Goal: Check status: Check status

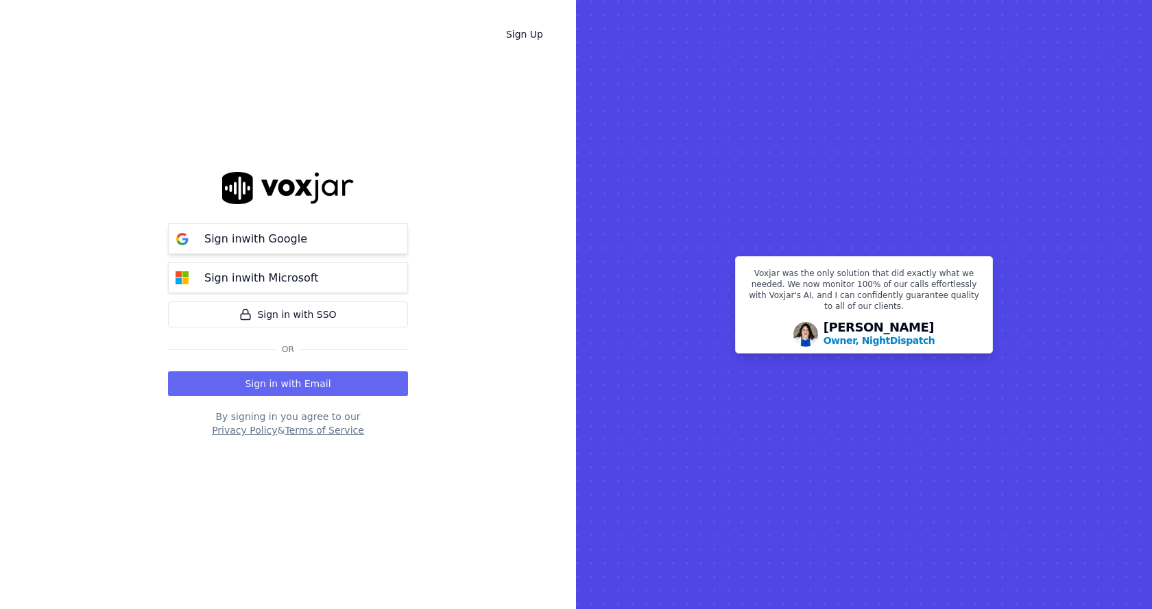
click at [254, 243] on p "Sign in with Google" at bounding box center [255, 239] width 103 height 16
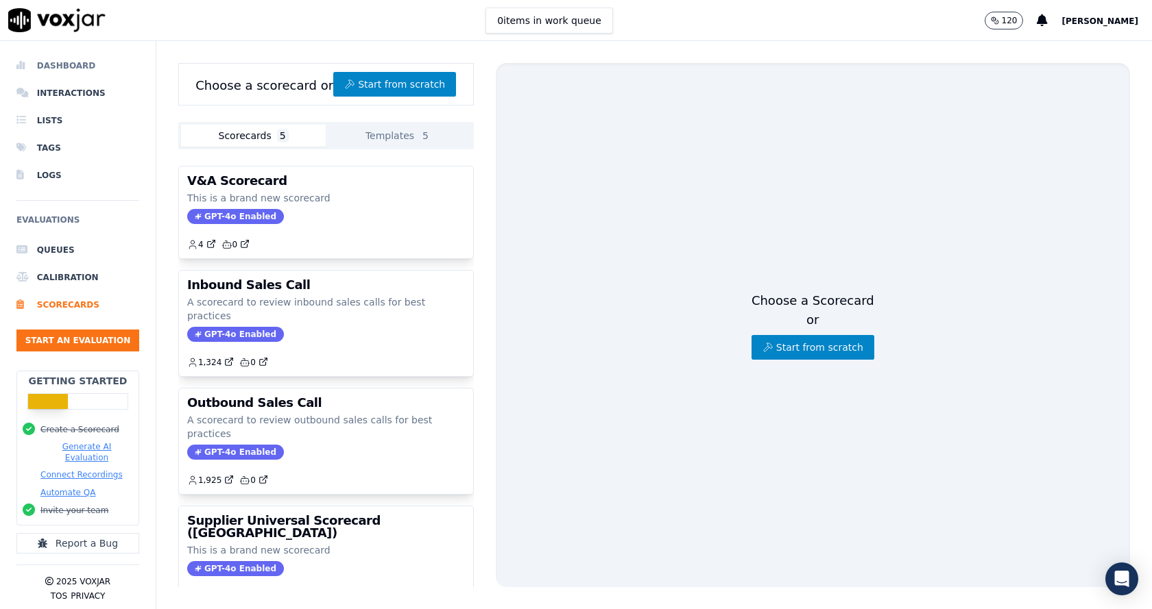
click at [38, 63] on li "Dashboard" at bounding box center [77, 65] width 123 height 27
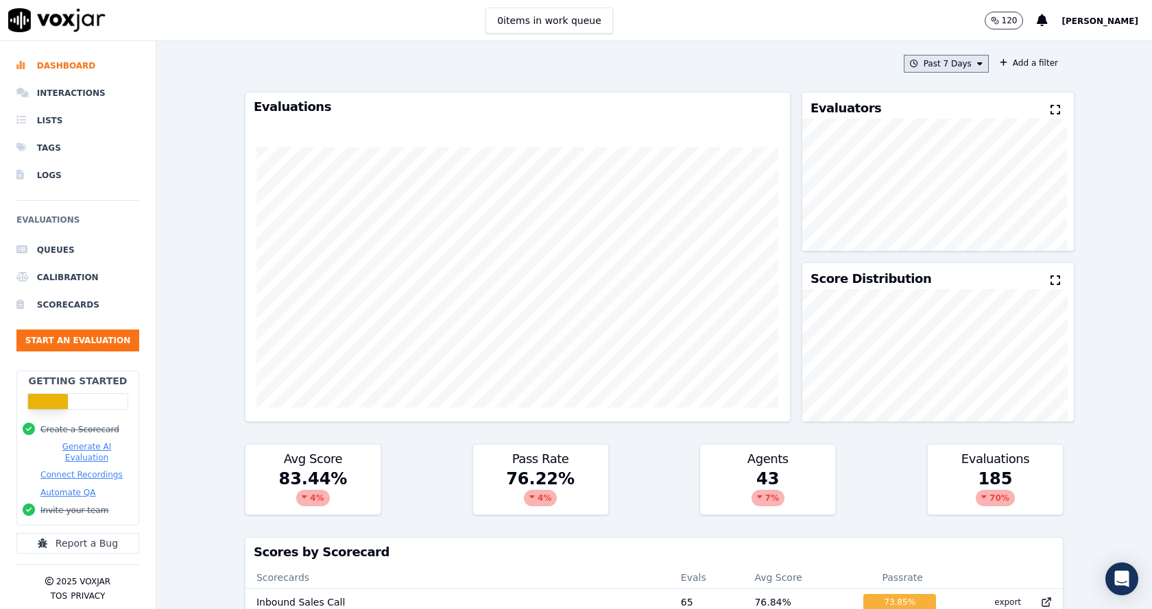
click at [919, 61] on button "Past 7 Days" at bounding box center [946, 64] width 85 height 18
click at [925, 92] on div "Custom" at bounding box center [941, 89] width 32 height 11
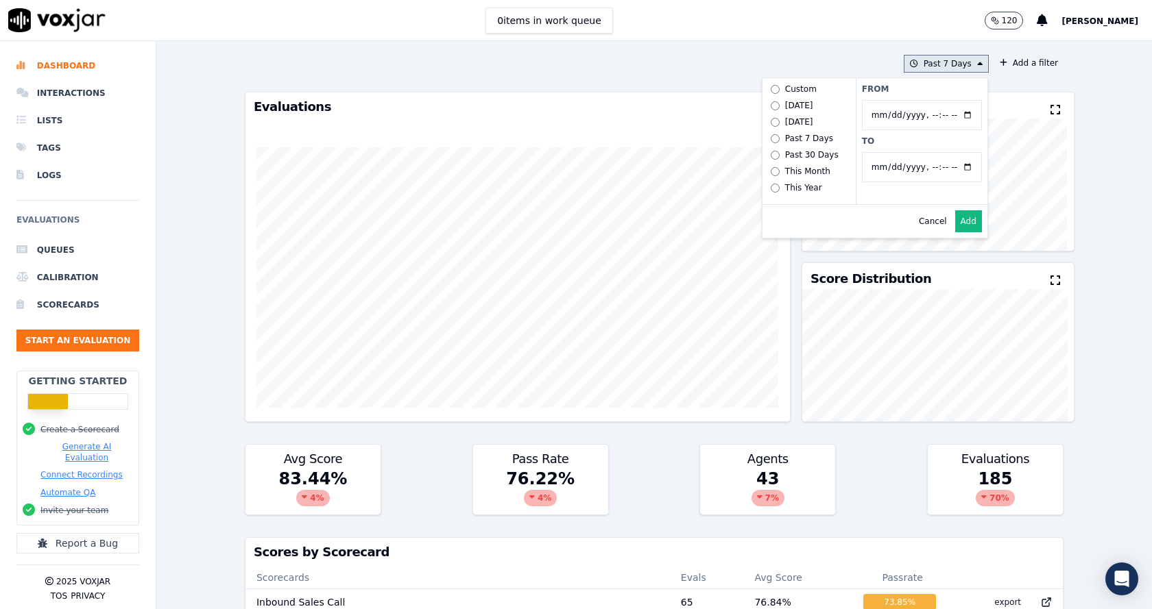
click at [949, 117] on input "From" at bounding box center [922, 115] width 120 height 30
type input "[DATE]T00:00"
click at [935, 90] on label "From" at bounding box center [922, 89] width 120 height 11
click at [935, 100] on input "From" at bounding box center [922, 115] width 120 height 30
click at [949, 169] on input "To" at bounding box center [922, 167] width 120 height 30
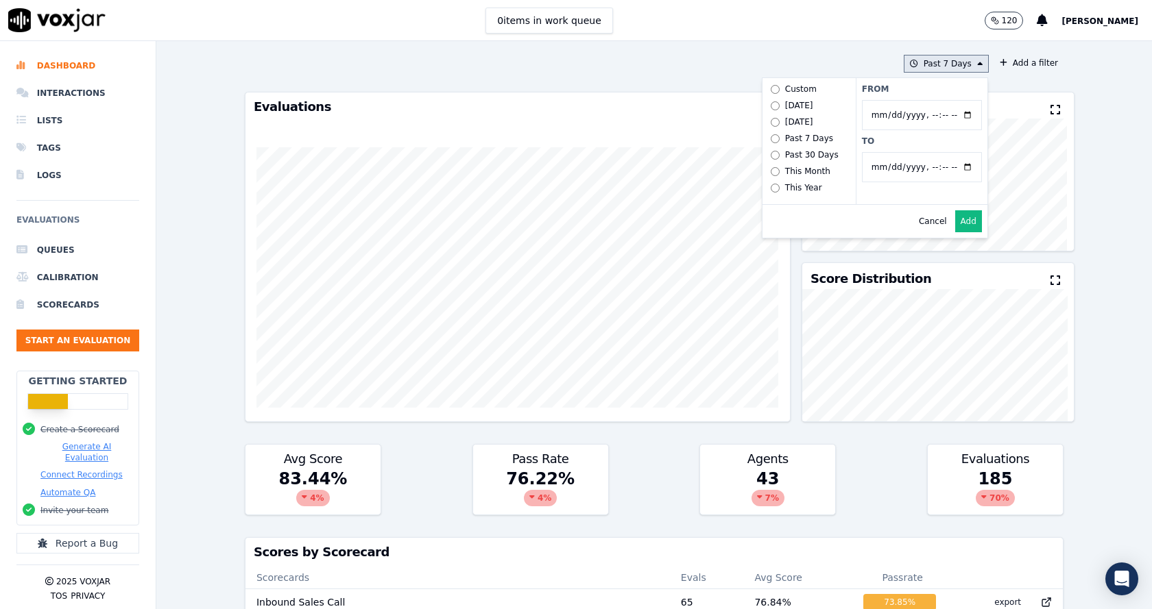
type input "[DATE]T23:59"
click at [929, 142] on label "To" at bounding box center [922, 141] width 120 height 11
click at [929, 152] on input "To" at bounding box center [922, 167] width 120 height 30
click at [955, 232] on button "Add" at bounding box center [968, 221] width 27 height 22
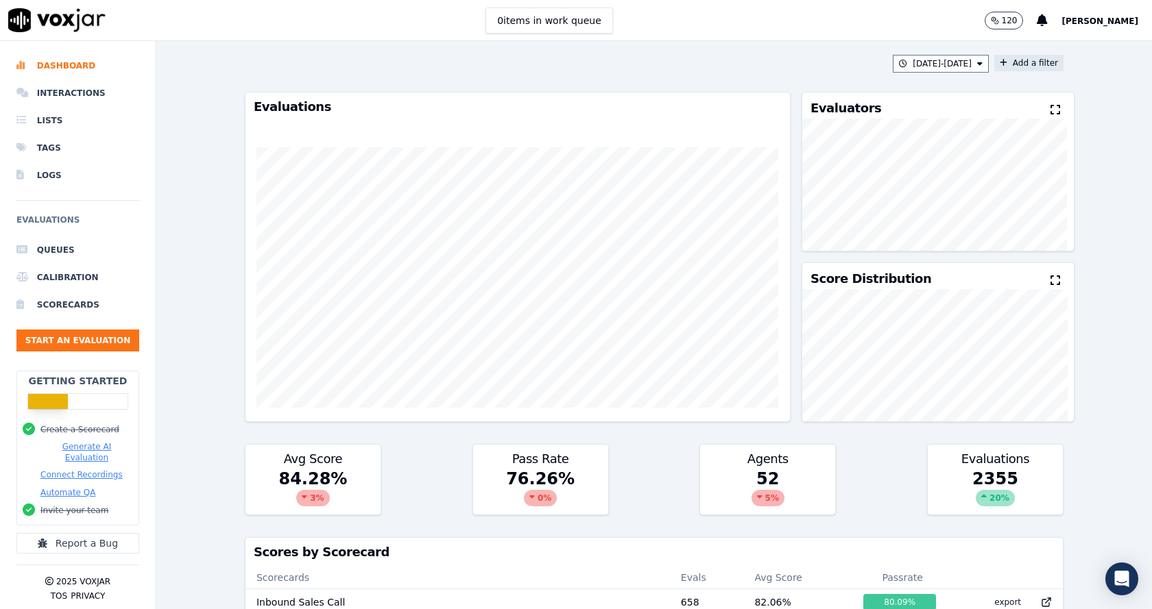
click at [1008, 61] on button "Add a filter" at bounding box center [1028, 63] width 69 height 16
click at [747, 120] on button "Fields" at bounding box center [758, 128] width 132 height 23
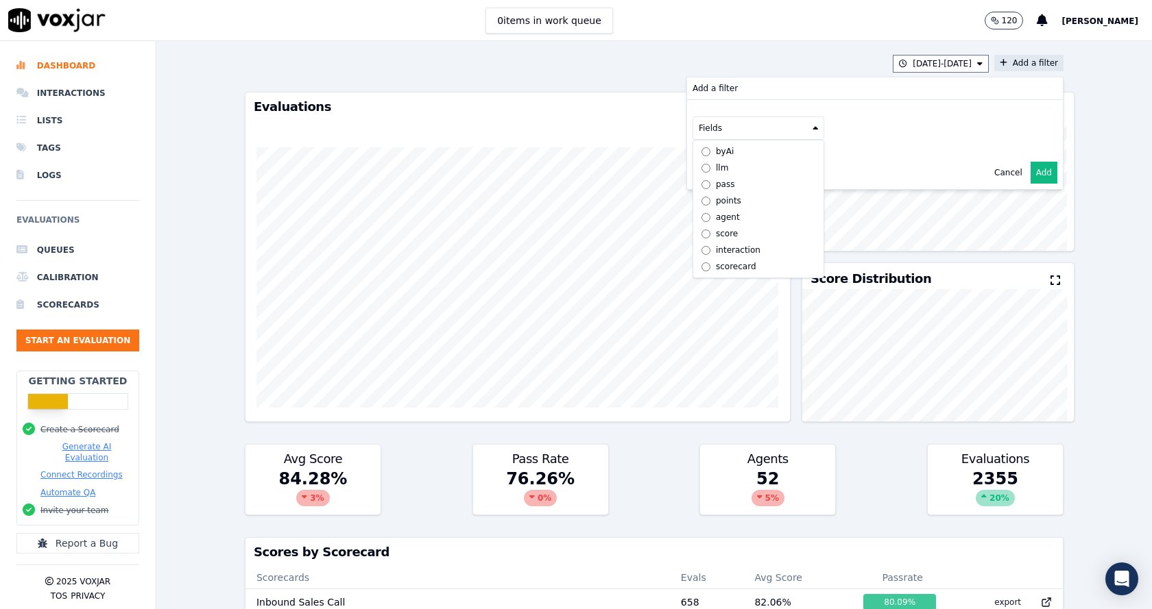
scroll to position [10, 0]
click at [716, 261] on div "scorecard" at bounding box center [736, 266] width 40 height 11
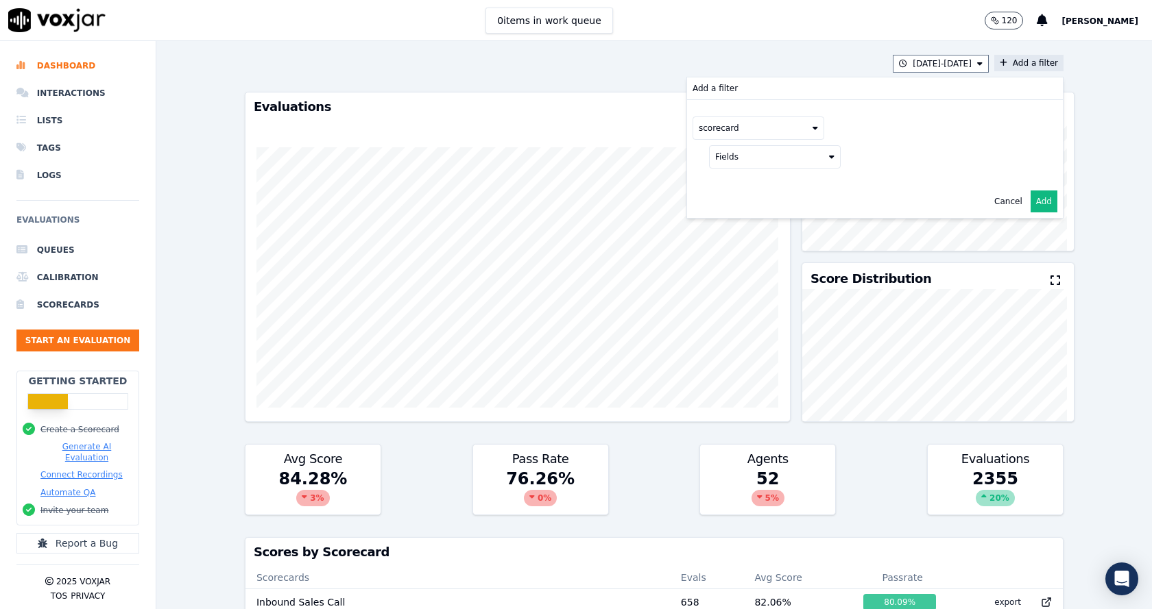
click at [758, 159] on button "Fields" at bounding box center [775, 156] width 132 height 23
click at [753, 181] on label "title" at bounding box center [774, 180] width 125 height 16
click at [894, 159] on button at bounding box center [944, 155] width 197 height 21
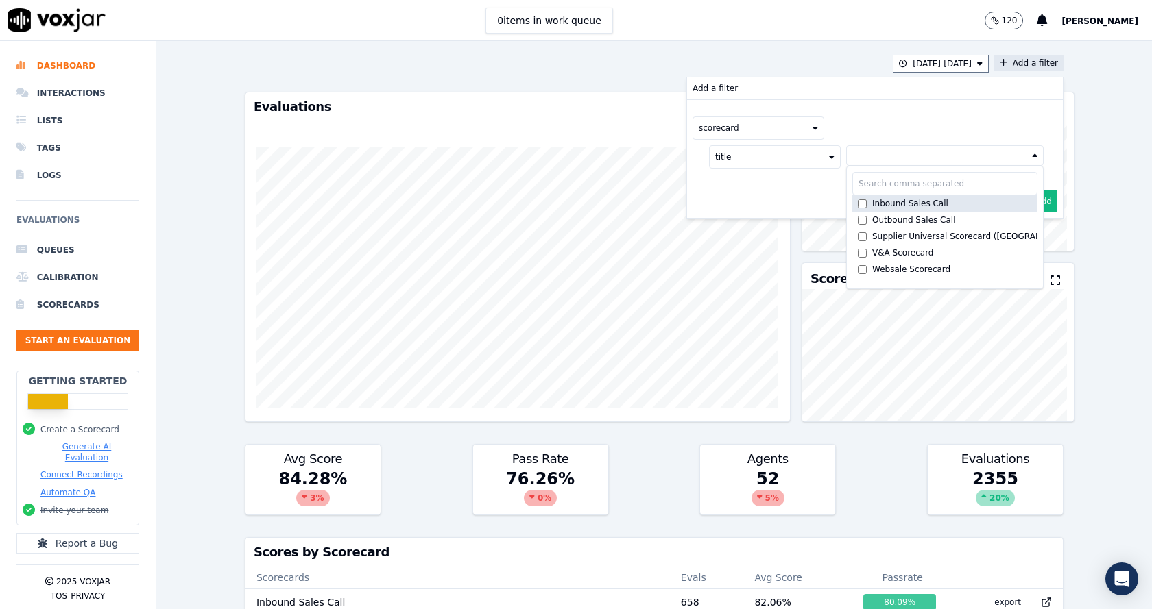
click at [896, 199] on div "Inbound Sales Call" at bounding box center [910, 203] width 76 height 11
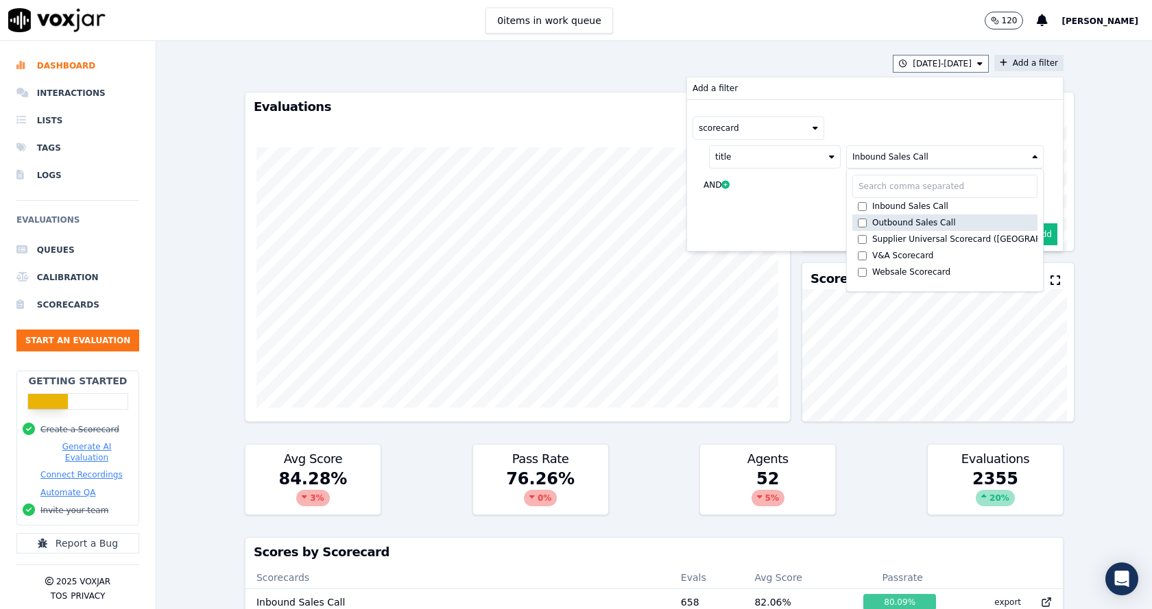
click at [898, 218] on div "Outbound Sales Call" at bounding box center [914, 222] width 84 height 11
click at [952, 110] on div "scorecard title Inbound Sales Call +1 more Inbound Sales Call Outbound Sales Ca…" at bounding box center [875, 159] width 376 height 118
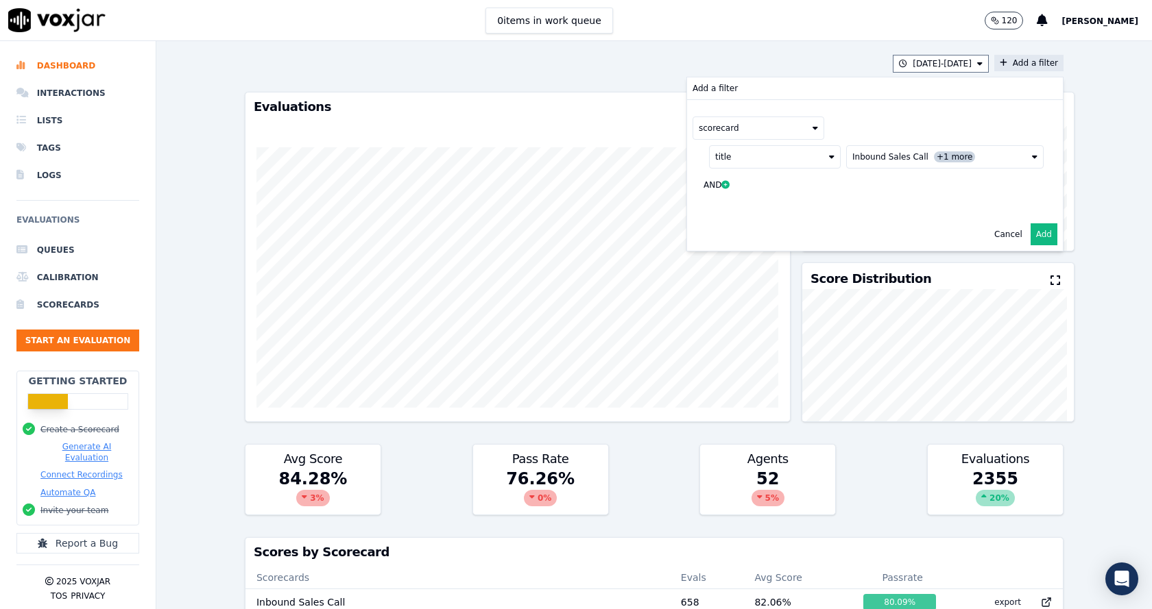
click at [1030, 235] on button "Add" at bounding box center [1043, 234] width 27 height 22
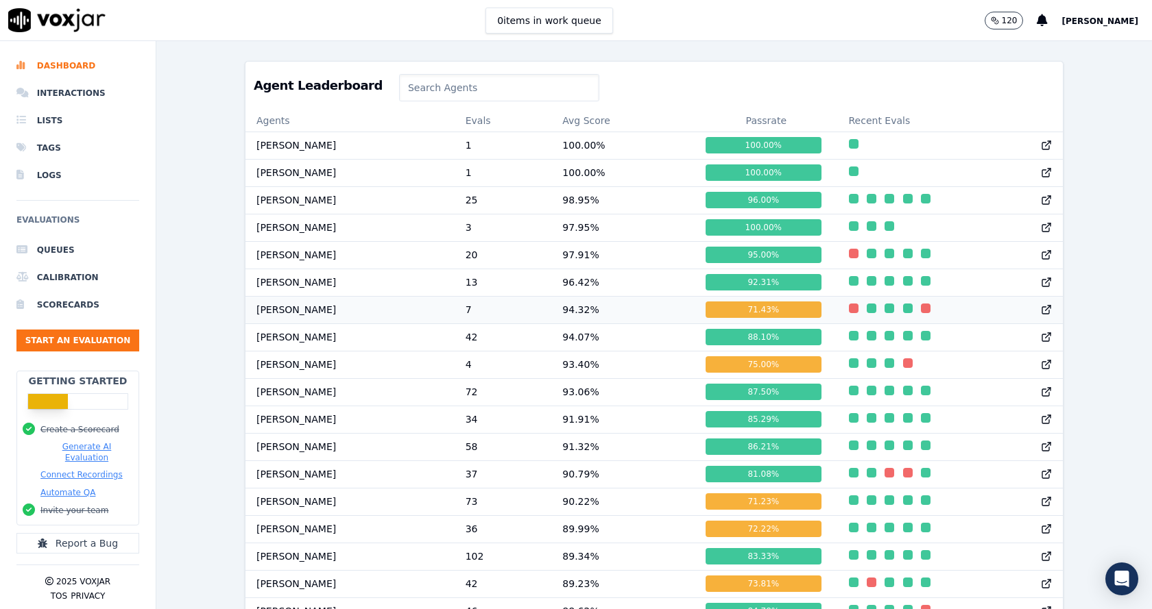
scroll to position [1405, 0]
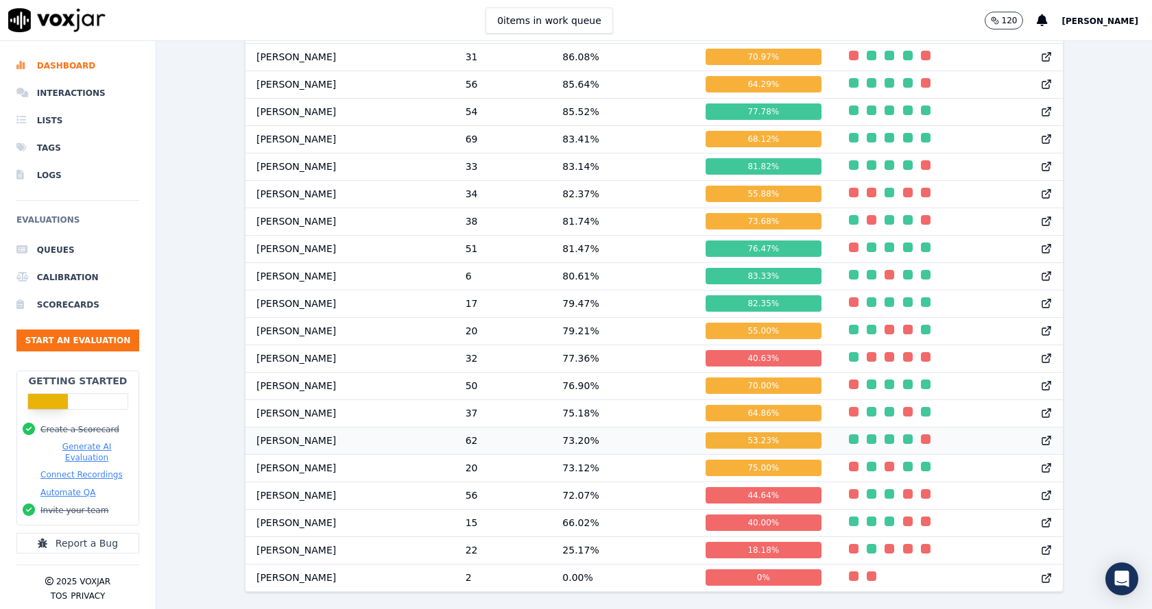
click at [1041, 435] on icon at bounding box center [1046, 440] width 11 height 11
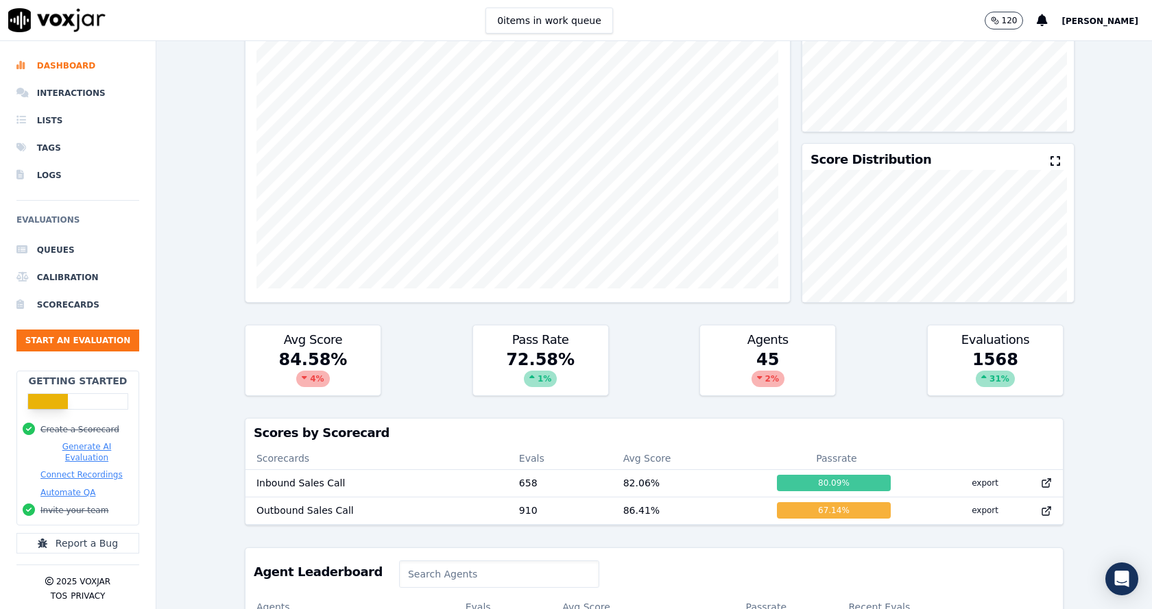
scroll to position [0, 0]
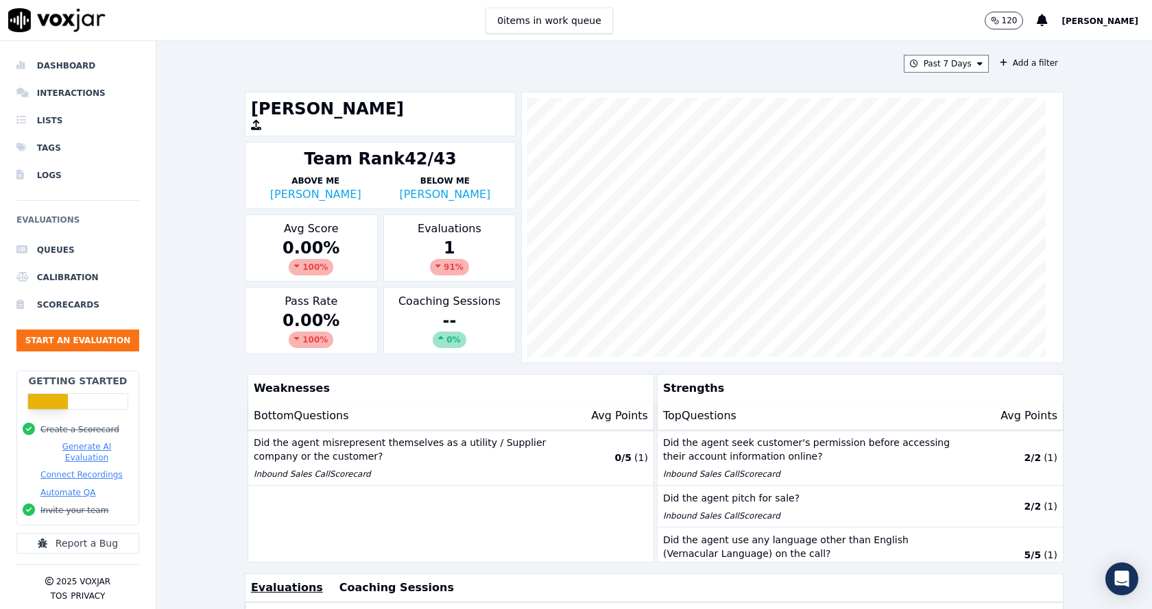
click at [202, 286] on div "Past 7 Days Add a filter Nick Saraf Team Rank 42/43 Above Me CAROLINE JARAMILLO…" at bounding box center [653, 325] width 995 height 568
click at [956, 64] on button "Past 7 Days" at bounding box center [946, 64] width 85 height 18
click at [925, 89] on div "Custom" at bounding box center [941, 89] width 32 height 11
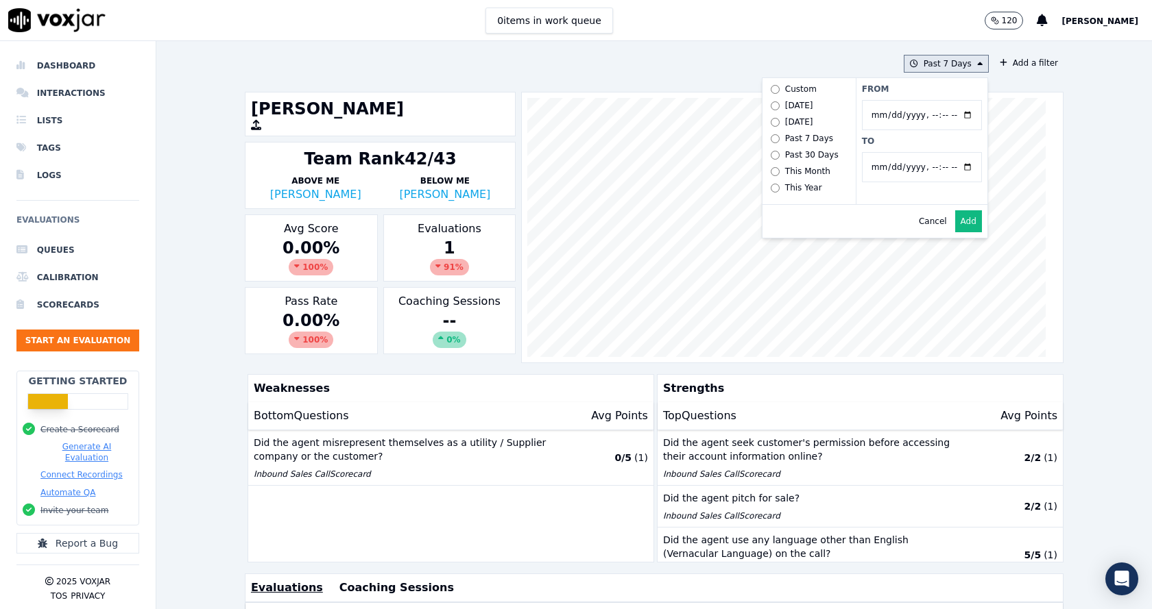
click at [956, 119] on input "From" at bounding box center [922, 115] width 120 height 30
type input "[DATE]T00:00"
drag, startPoint x: 939, startPoint y: 88, endPoint x: 930, endPoint y: 109, distance: 23.3
click at [939, 88] on label "From" at bounding box center [922, 89] width 120 height 11
click at [939, 100] on input "From" at bounding box center [922, 115] width 120 height 30
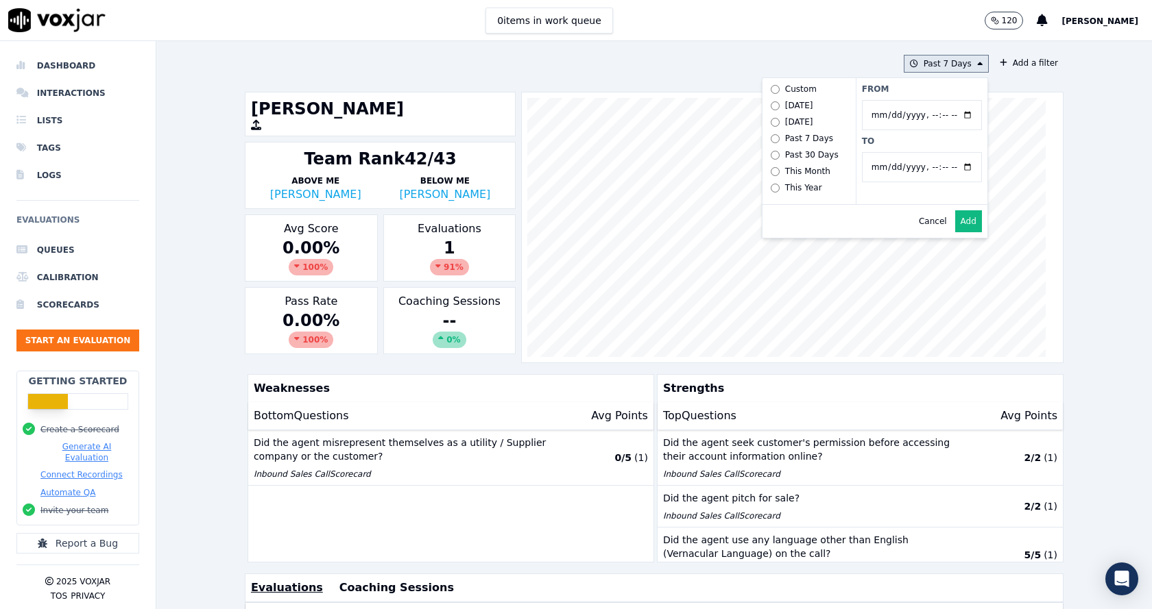
click at [952, 160] on input "To" at bounding box center [922, 167] width 120 height 30
click at [950, 168] on input "To" at bounding box center [922, 167] width 120 height 30
type input "[DATE]T23:59"
drag, startPoint x: 952, startPoint y: 138, endPoint x: 921, endPoint y: 182, distance: 53.6
click at [952, 138] on label "To" at bounding box center [922, 141] width 120 height 11
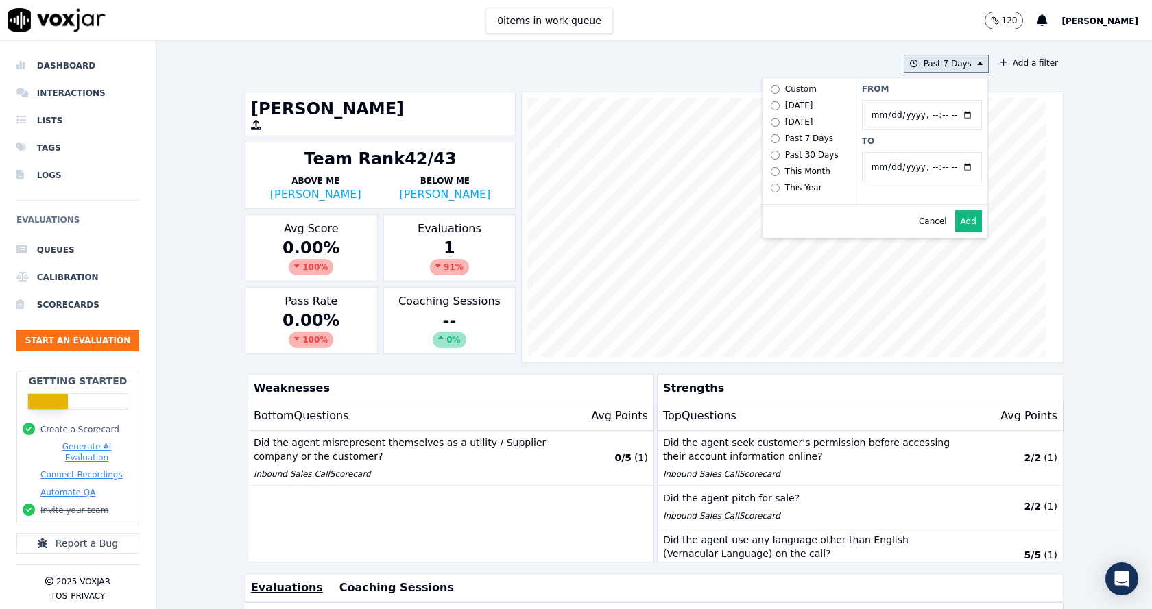
click at [952, 152] on input "To" at bounding box center [922, 167] width 120 height 30
click at [955, 228] on button "Add" at bounding box center [968, 221] width 27 height 22
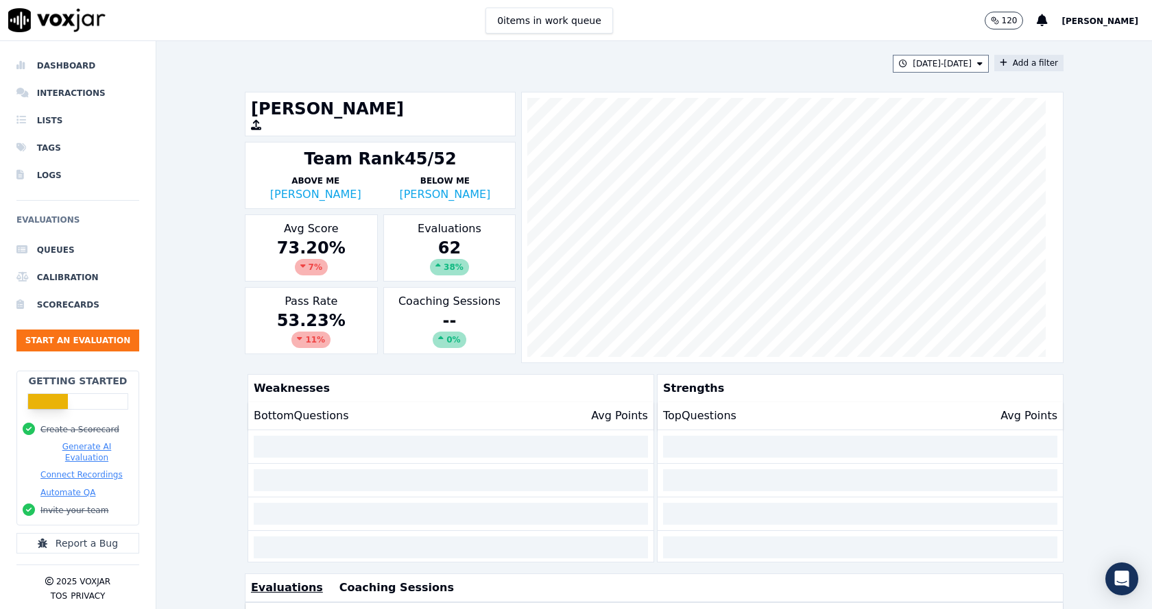
click at [1010, 61] on button "Add a filter" at bounding box center [1028, 63] width 69 height 16
click at [757, 130] on button "Fields" at bounding box center [758, 128] width 132 height 23
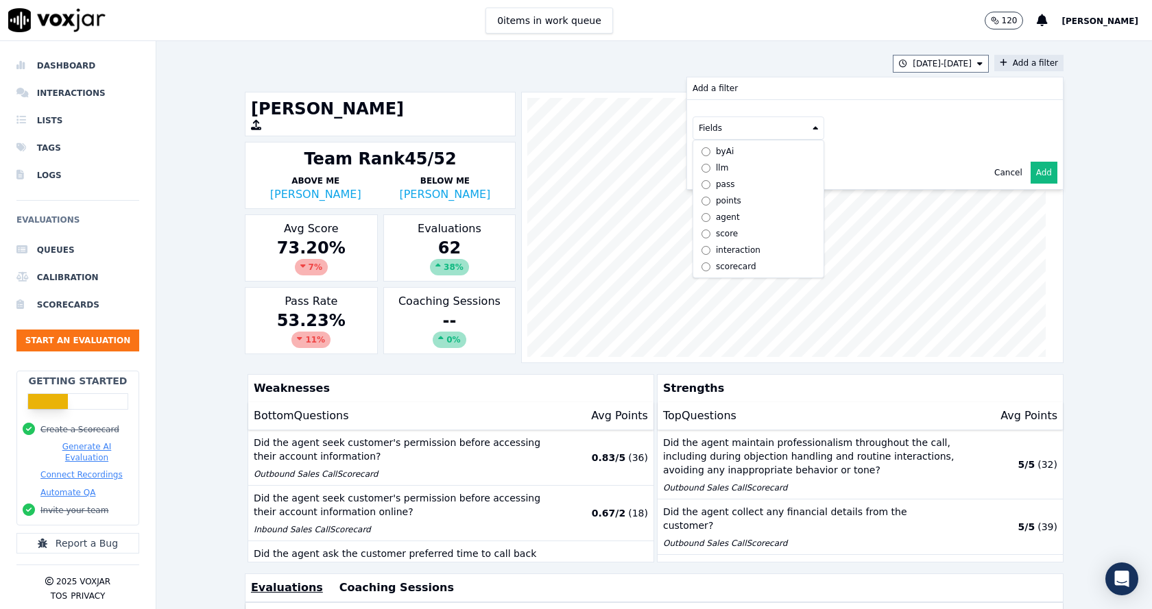
scroll to position [10, 0]
click at [716, 261] on div "scorecard" at bounding box center [736, 266] width 40 height 11
drag, startPoint x: 771, startPoint y: 159, endPoint x: 736, endPoint y: 212, distance: 63.7
click at [769, 158] on button "Fields" at bounding box center [775, 156] width 132 height 23
click at [735, 178] on label "title" at bounding box center [774, 180] width 125 height 16
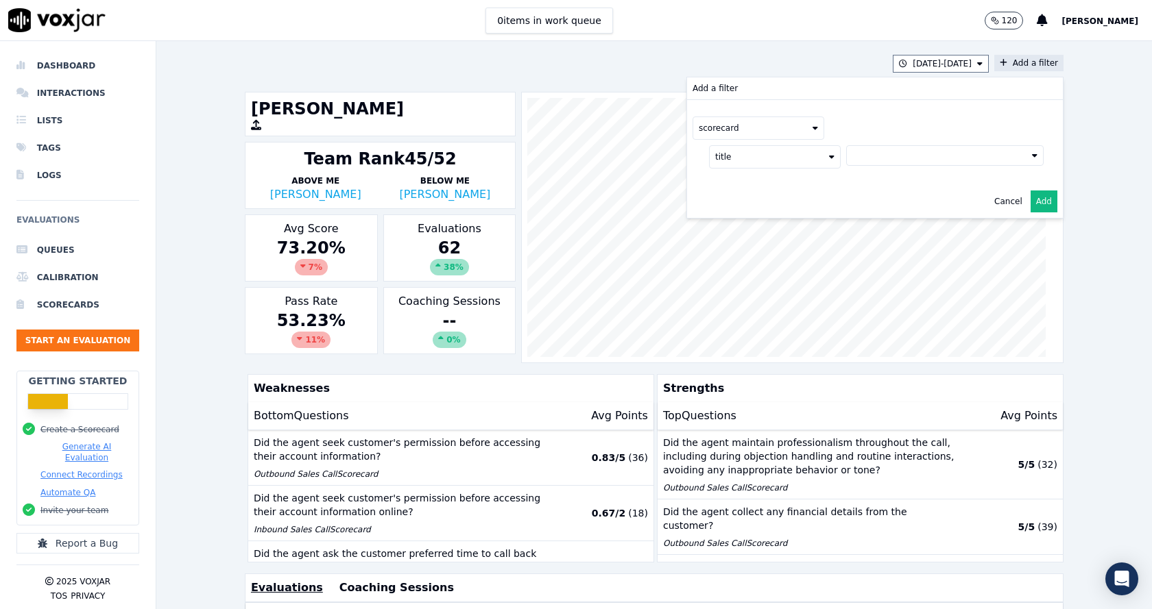
drag, startPoint x: 890, startPoint y: 155, endPoint x: 887, endPoint y: 163, distance: 8.7
click at [890, 156] on button at bounding box center [944, 155] width 197 height 21
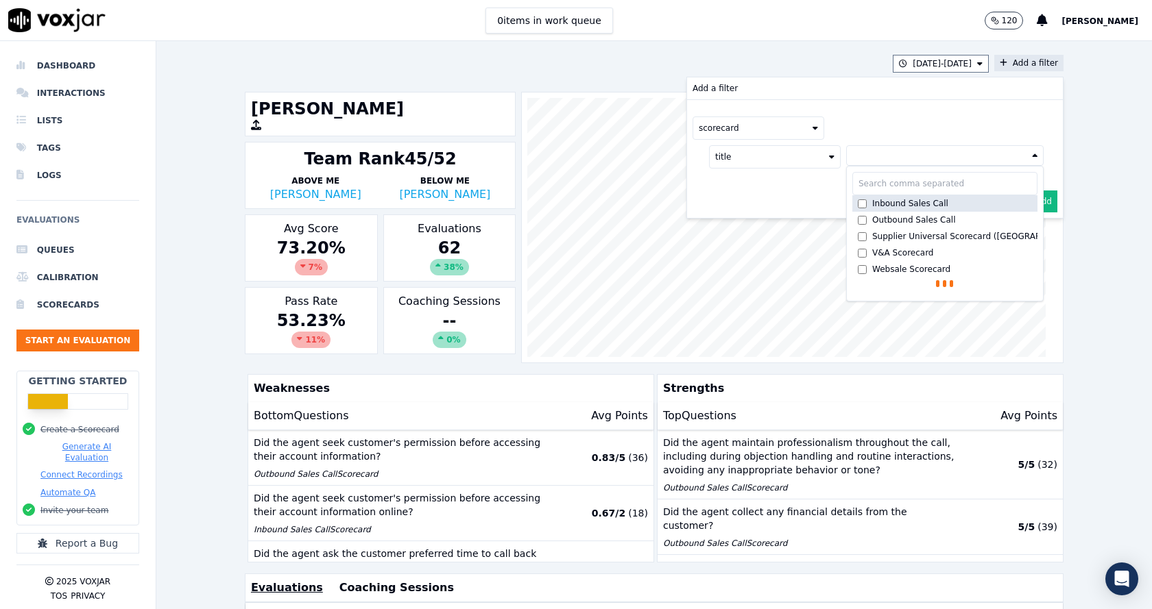
click at [872, 205] on div "Inbound Sales Call" at bounding box center [910, 203] width 76 height 11
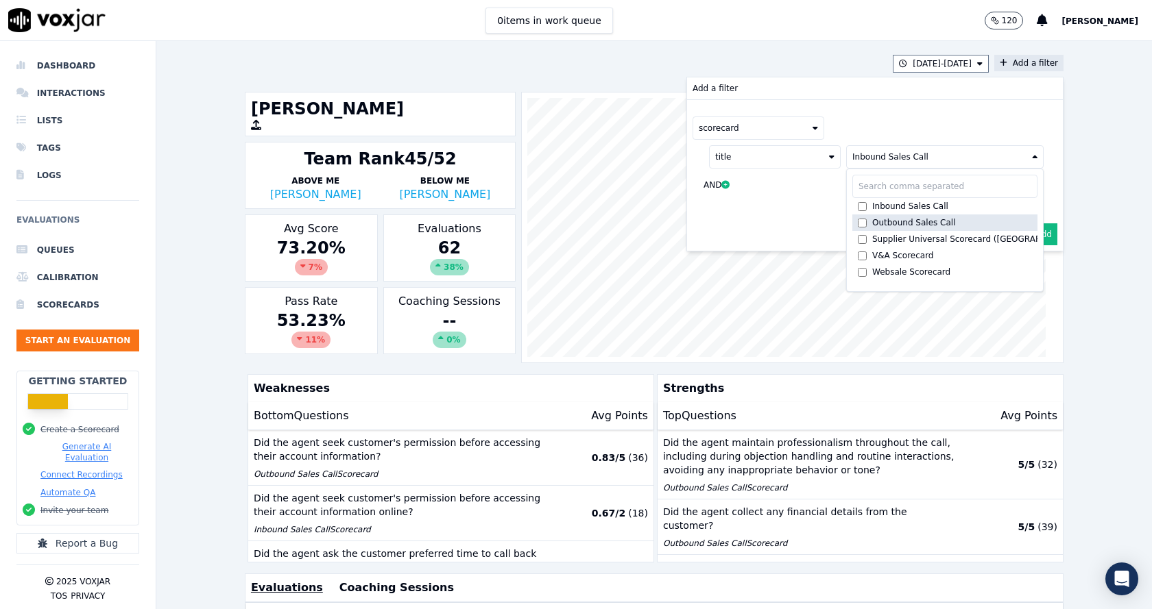
drag, startPoint x: 868, startPoint y: 219, endPoint x: 893, endPoint y: 226, distance: 25.8
click at [872, 219] on div "Outbound Sales Call" at bounding box center [914, 222] width 84 height 11
click at [905, 121] on div "scorecard" at bounding box center [874, 128] width 365 height 23
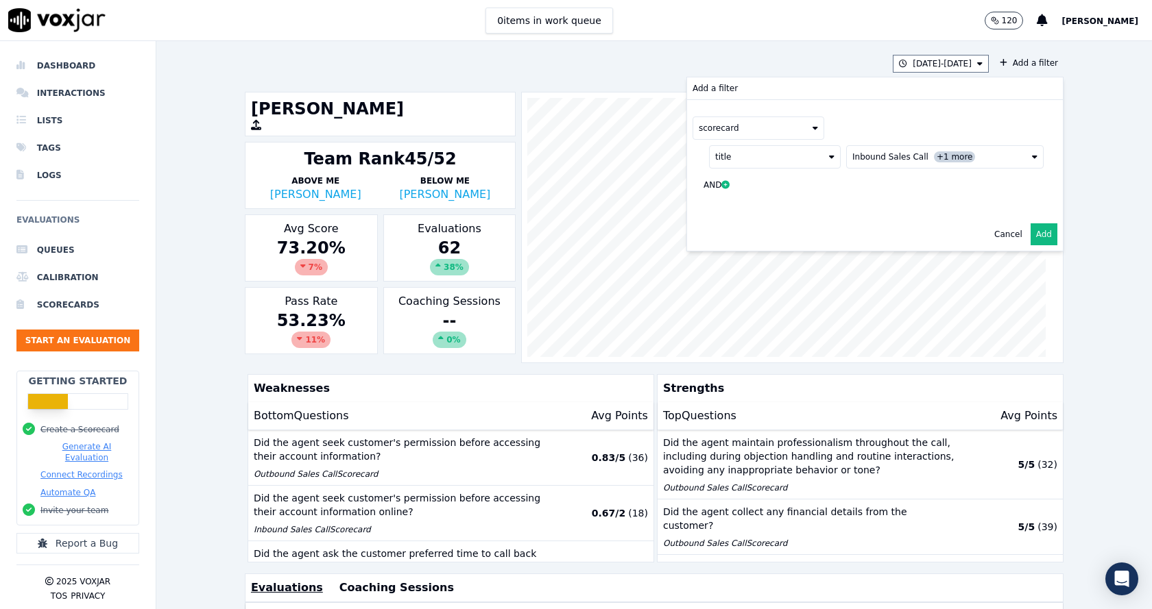
click at [1033, 232] on button "Add" at bounding box center [1043, 234] width 27 height 22
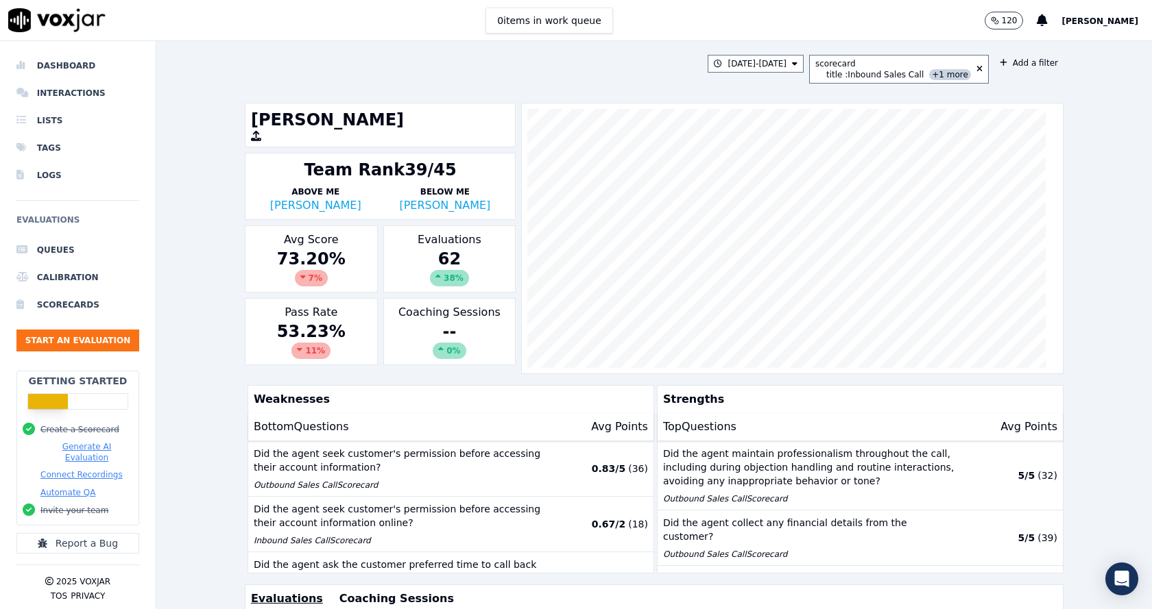
click at [213, 269] on div "7/21/25 - 8/20/25 scorecard title : Inbound Sales Call +1 more Add a filter Nic…" at bounding box center [653, 325] width 995 height 568
click at [216, 267] on div "7/21/25 - 8/20/25 scorecard title : Inbound Sales Call +1 more Add a filter Nic…" at bounding box center [653, 325] width 995 height 568
drag, startPoint x: 184, startPoint y: 274, endPoint x: 248, endPoint y: 290, distance: 66.5
click at [184, 274] on div "7/21/25 - 8/20/25 scorecard title : Inbound Sales Call +1 more Add a filter Nic…" at bounding box center [653, 325] width 995 height 568
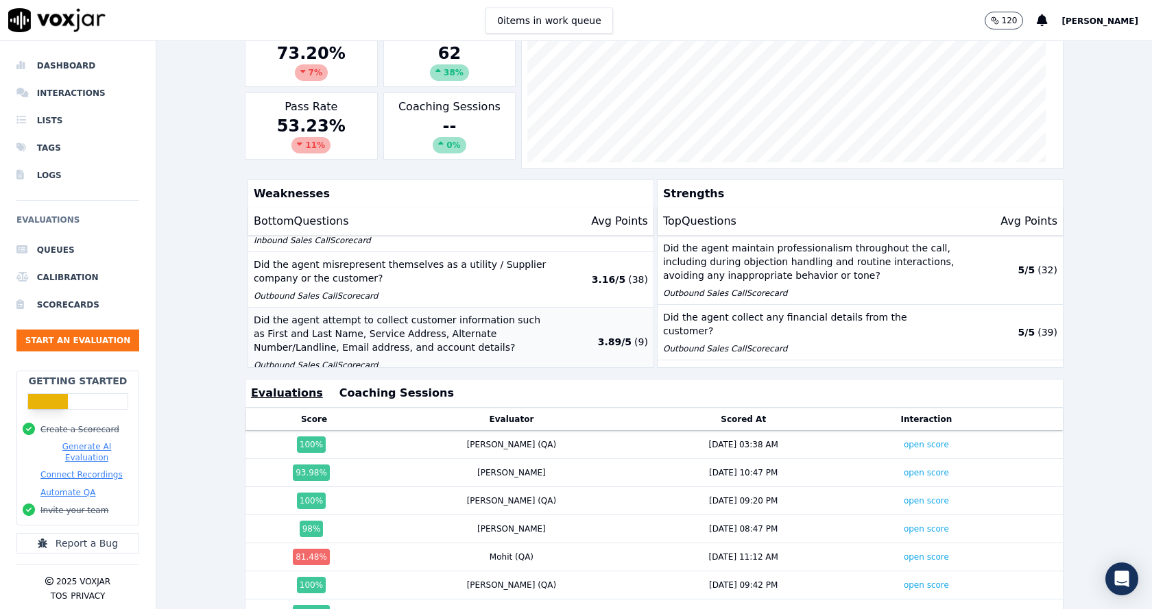
scroll to position [274, 0]
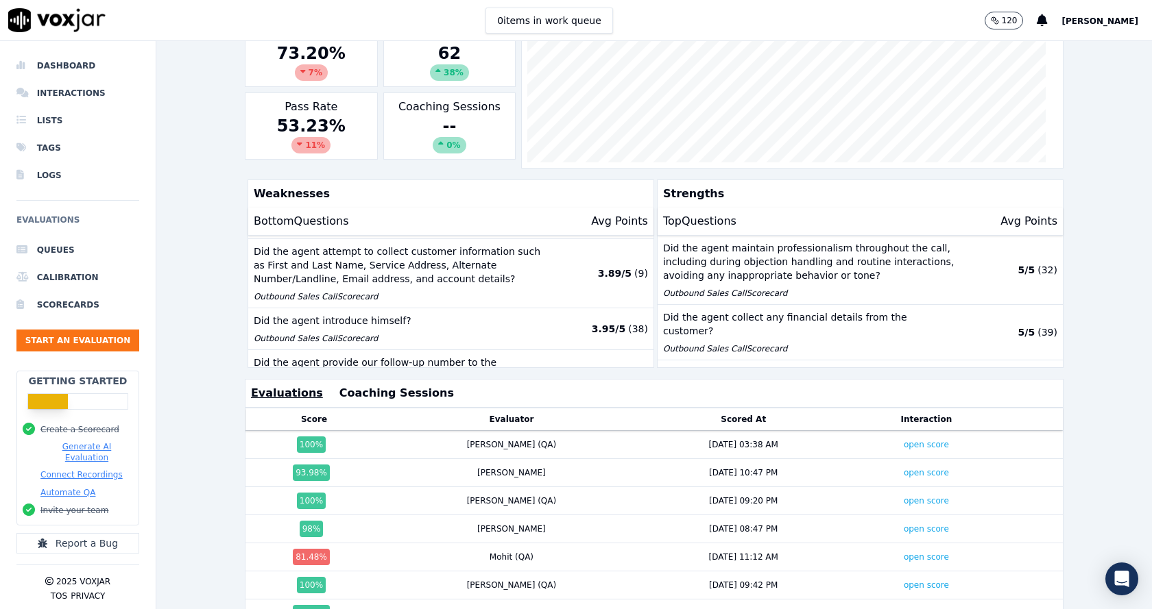
click at [201, 470] on div "7/21/25 - 8/20/25 scorecard title : Inbound Sales Call +1 more Add a filter Nic…" at bounding box center [653, 325] width 995 height 568
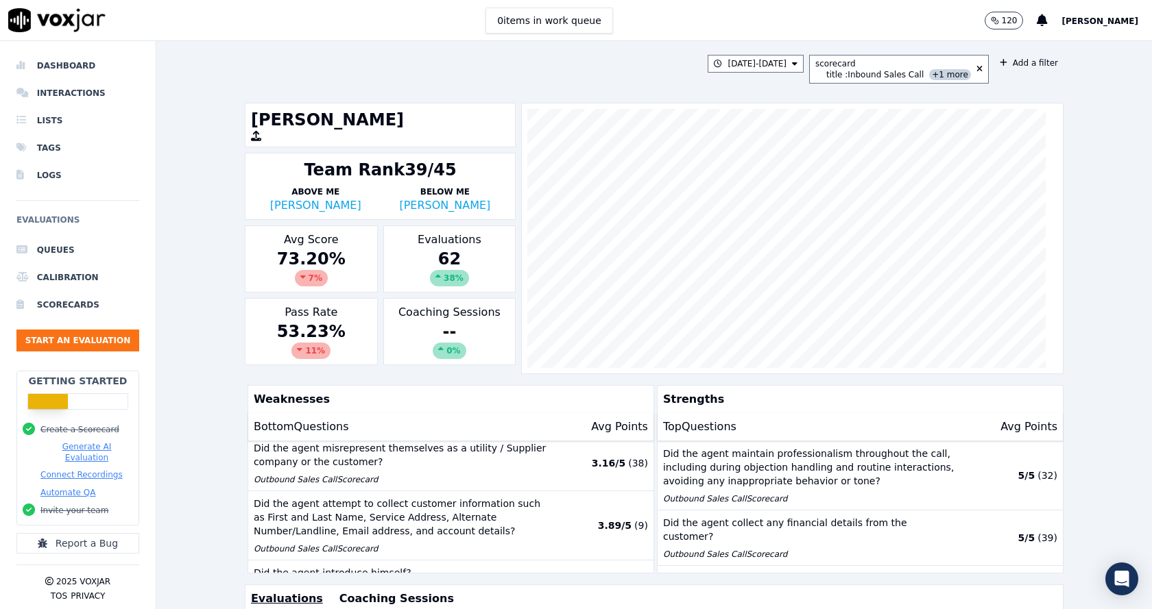
scroll to position [206, 0]
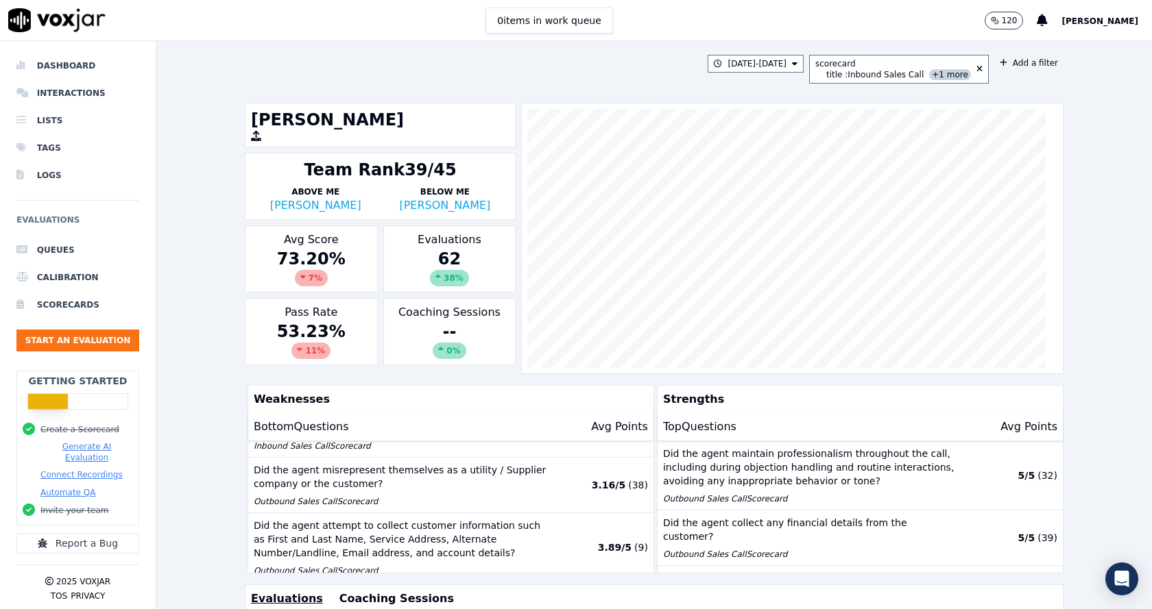
click at [213, 374] on div "7/21/25 - 8/20/25 scorecard title : Inbound Sales Call +1 more Add a filter Nic…" at bounding box center [653, 325] width 995 height 568
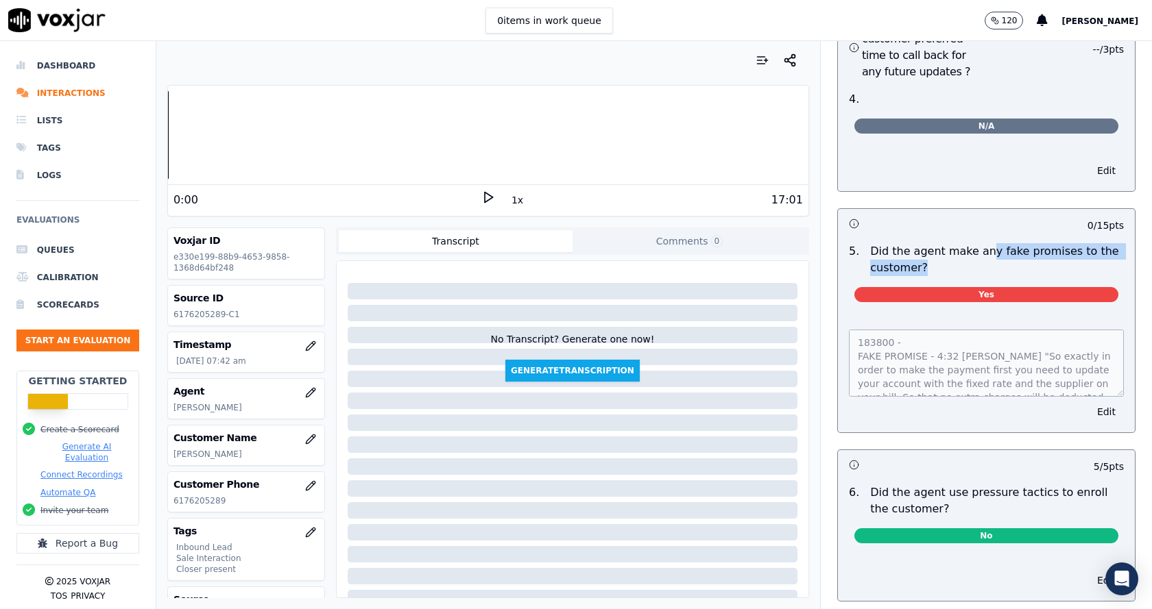
drag, startPoint x: 965, startPoint y: 220, endPoint x: 1132, endPoint y: 233, distance: 167.1
click at [1076, 243] on p "Did the agent make any fake promises to the customer?" at bounding box center [997, 259] width 254 height 33
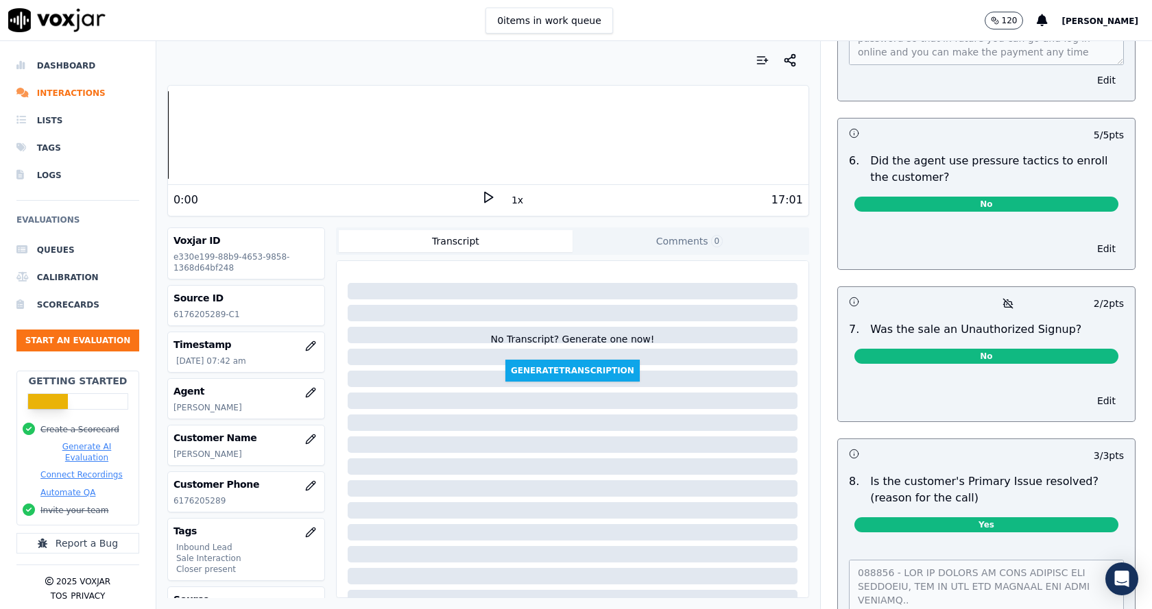
scroll to position [3907, 0]
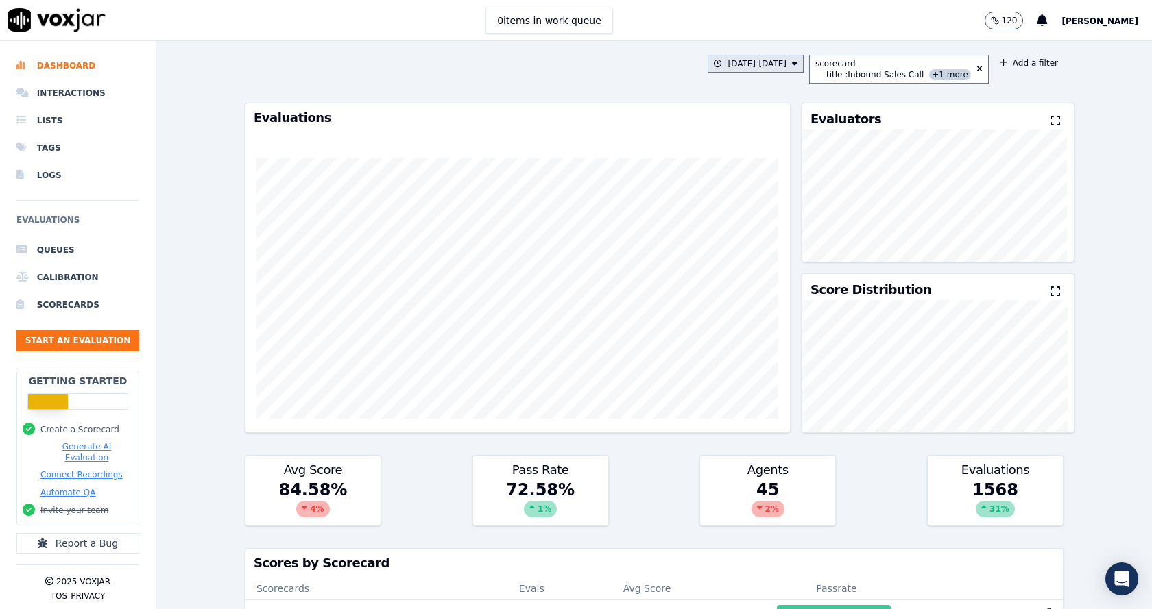
click at [777, 61] on button "[DATE] - [DATE]" at bounding box center [755, 64] width 96 height 18
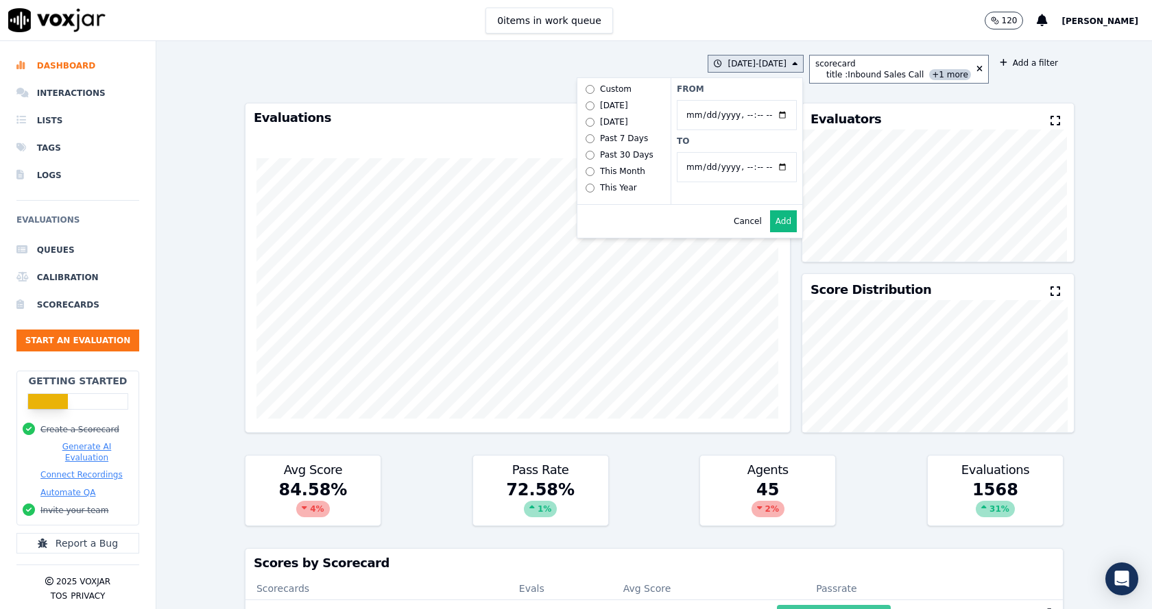
click at [779, 119] on input "From" at bounding box center [737, 115] width 120 height 30
type input "[DATE]T00:00"
click at [751, 90] on label "From" at bounding box center [737, 89] width 120 height 11
click at [751, 100] on input "From" at bounding box center [737, 115] width 120 height 30
click at [782, 230] on button "Add" at bounding box center [783, 221] width 27 height 22
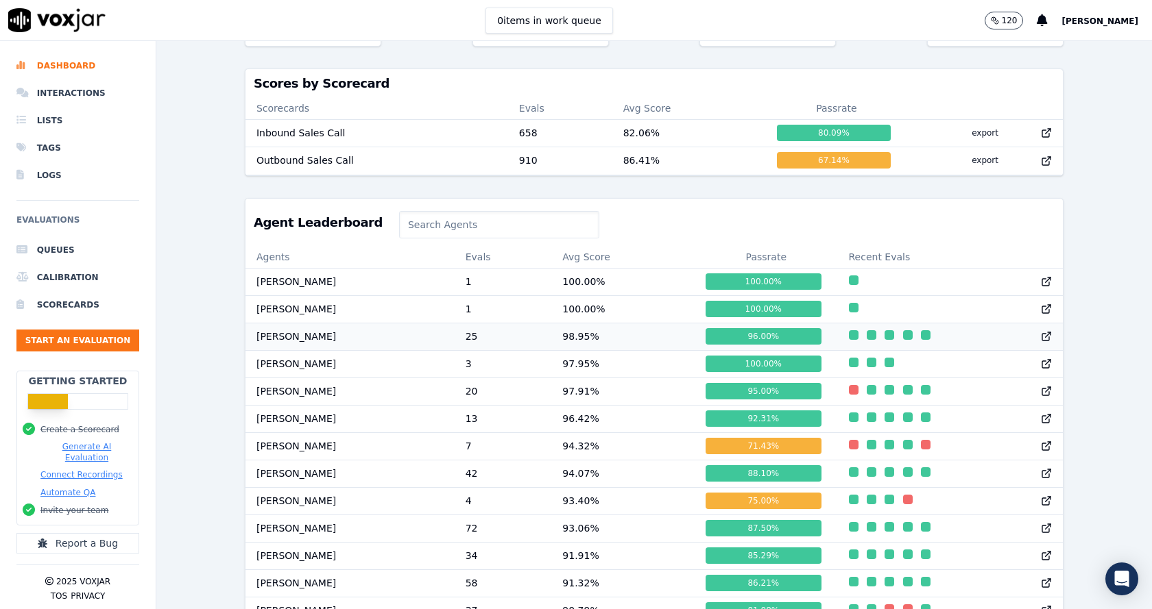
scroll to position [1169, 0]
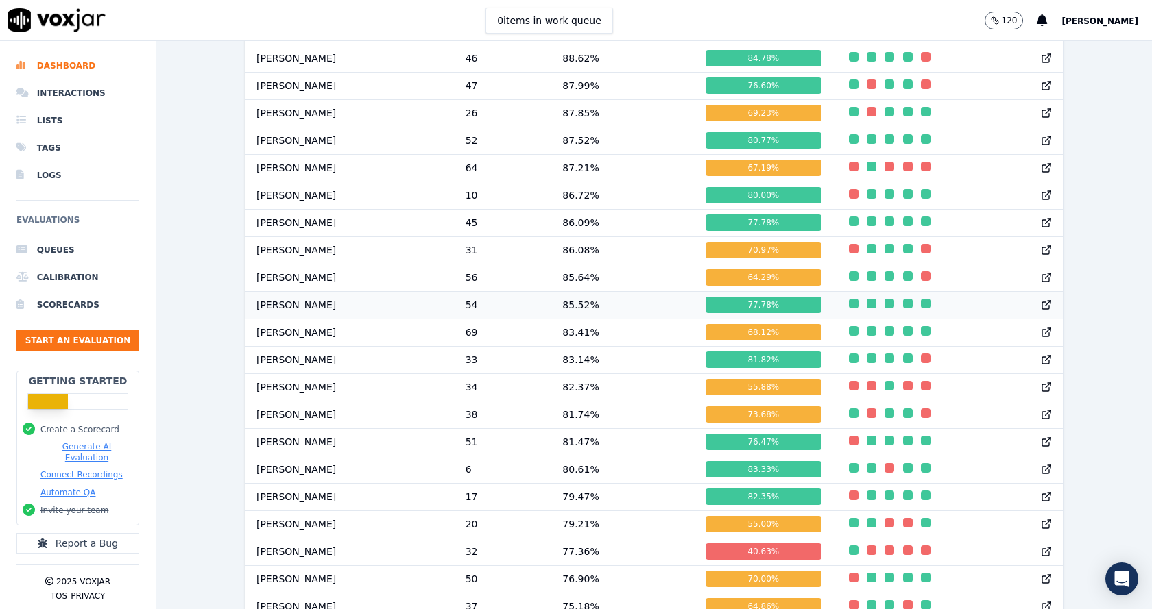
click at [574, 319] on td "85.52 %" at bounding box center [622, 304] width 143 height 27
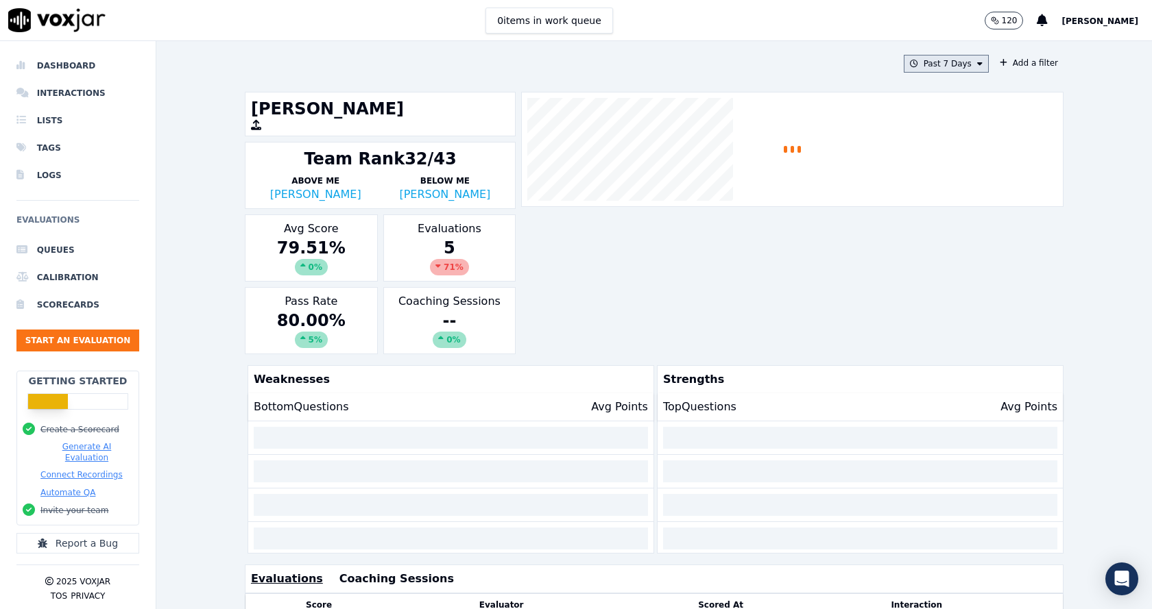
click at [941, 69] on button "Past 7 Days" at bounding box center [946, 64] width 85 height 18
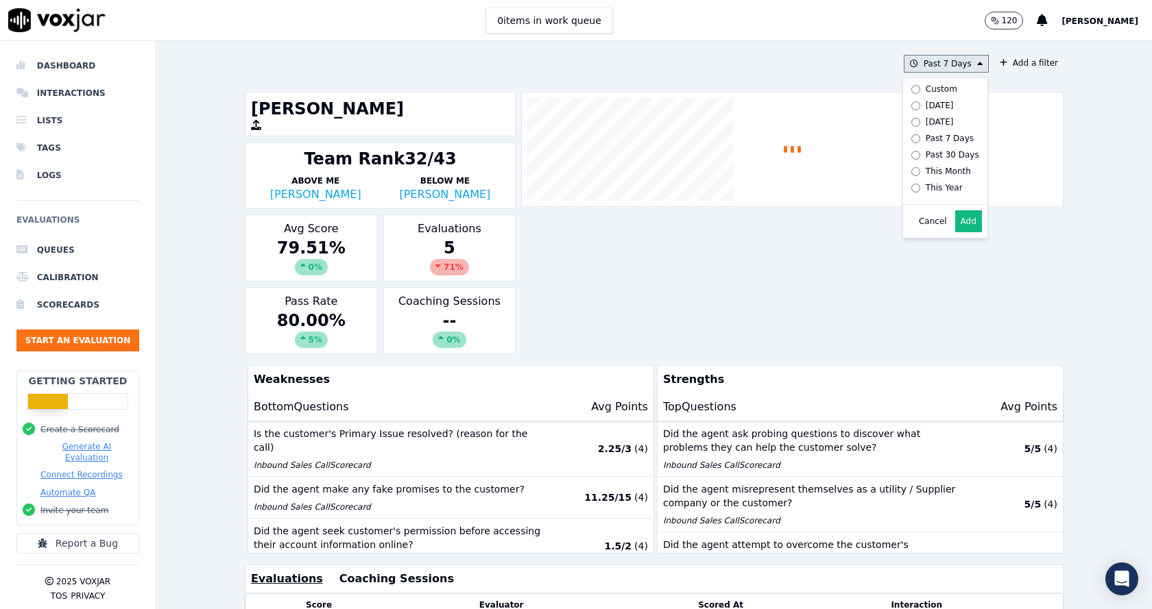
click at [910, 93] on label "Custom" at bounding box center [942, 89] width 73 height 16
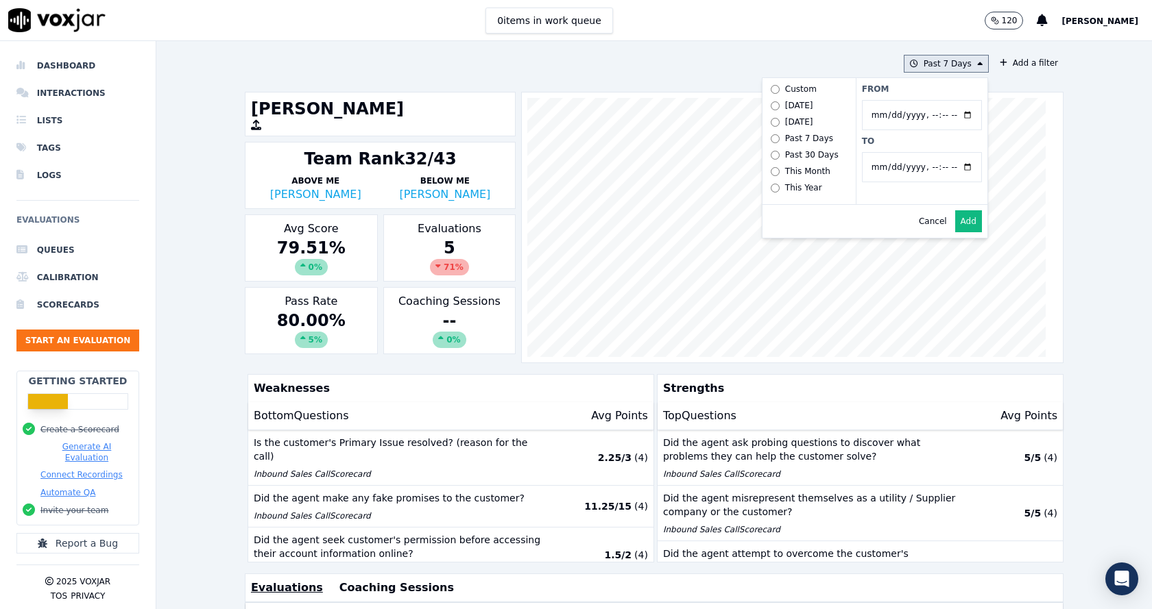
click at [954, 117] on input "From" at bounding box center [922, 115] width 120 height 30
type input "[DATE]T00:00"
click at [925, 97] on div "From To" at bounding box center [922, 141] width 132 height 126
click at [957, 167] on input "To" at bounding box center [922, 167] width 120 height 30
type input "[DATE]T23:59"
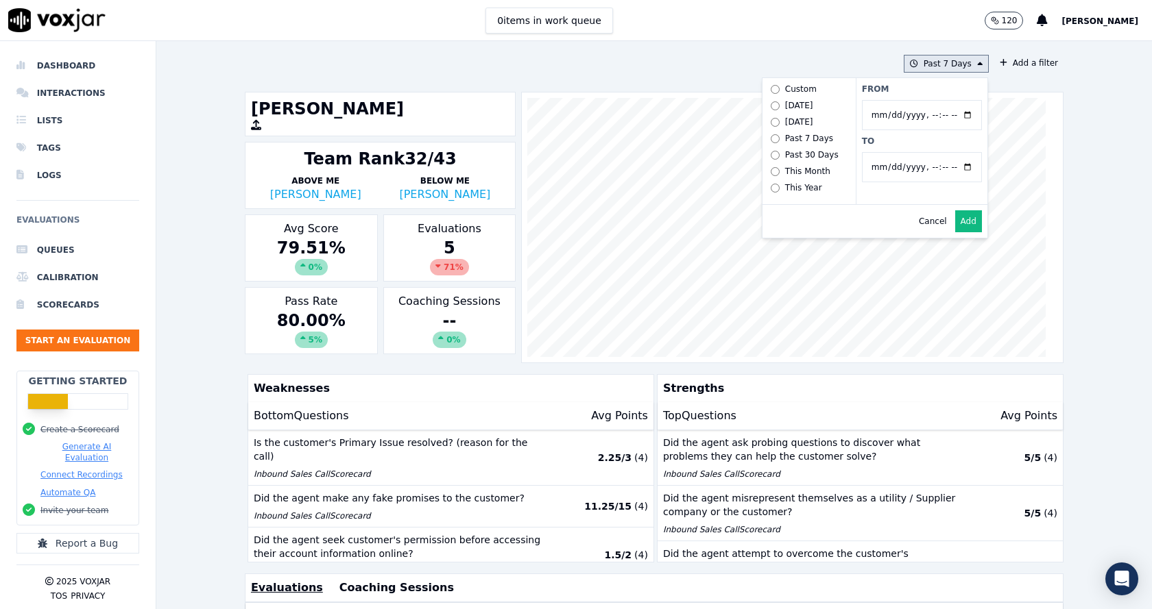
click at [925, 144] on label "To" at bounding box center [922, 141] width 120 height 11
click at [925, 152] on input "To" at bounding box center [922, 167] width 120 height 30
click at [955, 232] on button "Add" at bounding box center [968, 221] width 27 height 22
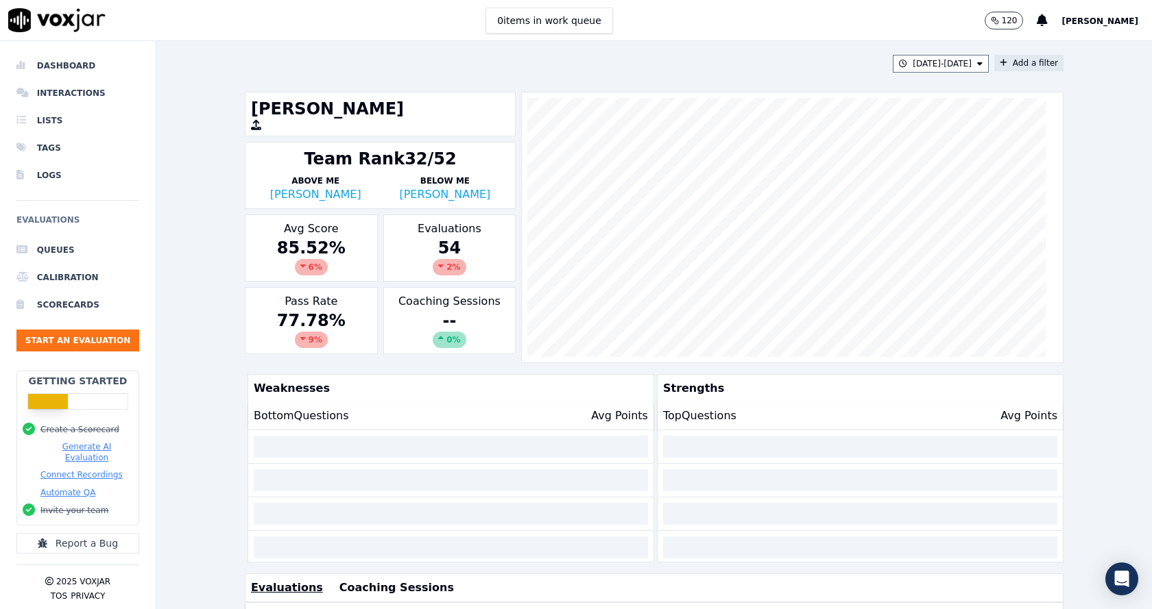
click at [1004, 68] on button "Add a filter" at bounding box center [1028, 63] width 69 height 16
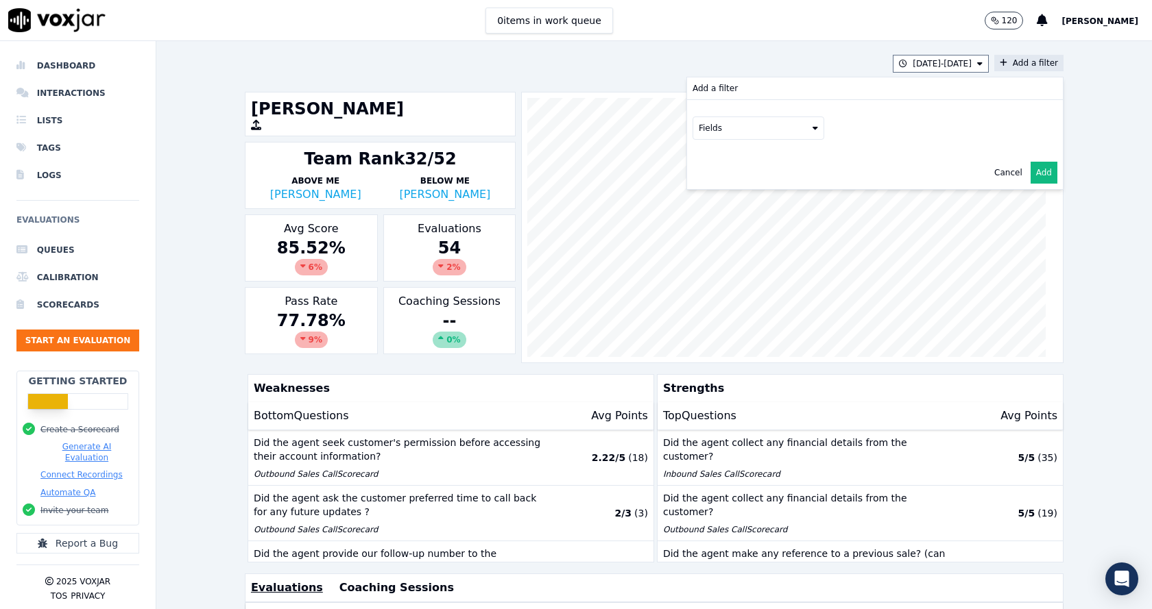
click at [724, 139] on button "Fields" at bounding box center [758, 128] width 132 height 23
click at [716, 261] on div "scorecard" at bounding box center [736, 266] width 40 height 11
click at [789, 163] on button "Fields" at bounding box center [775, 156] width 132 height 23
click at [736, 184] on label "title" at bounding box center [774, 180] width 125 height 16
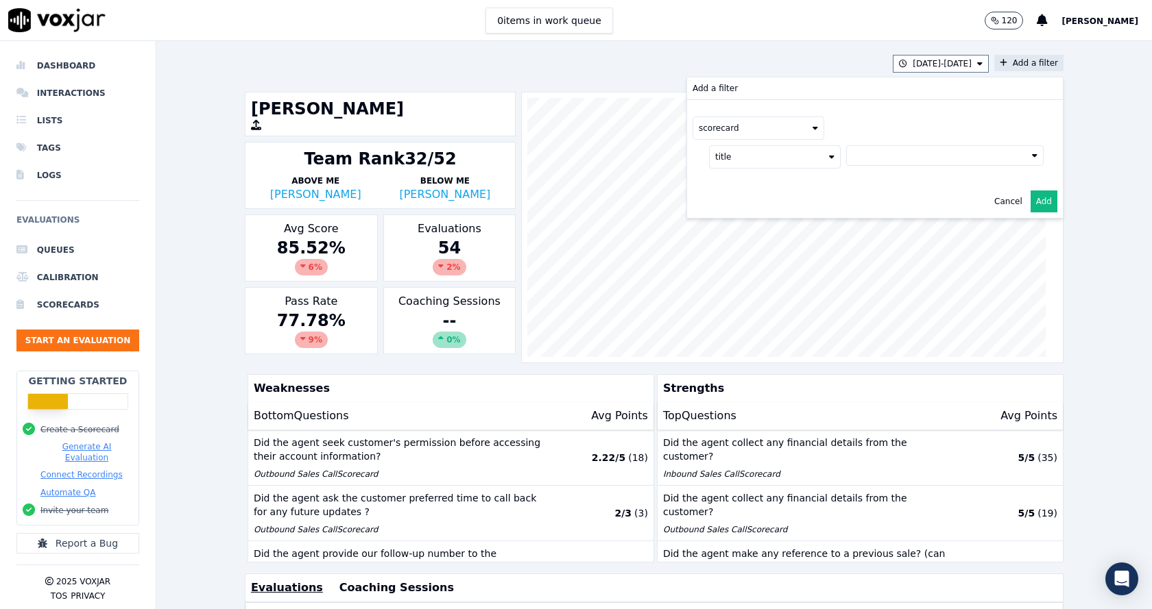
click at [890, 162] on button at bounding box center [944, 155] width 197 height 21
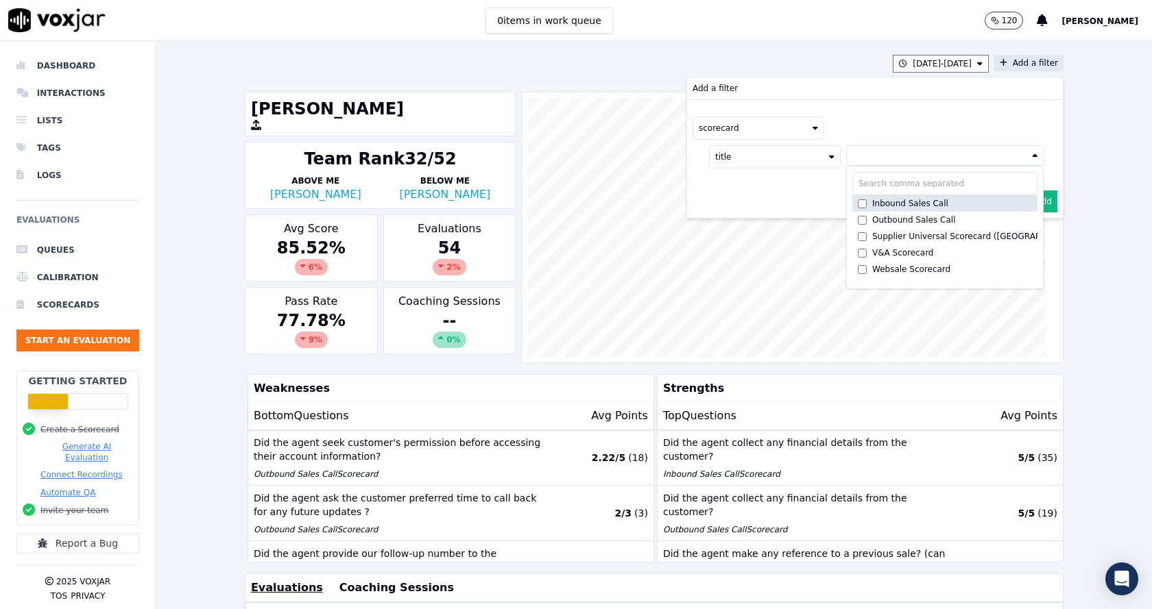
click at [877, 206] on div "Inbound Sales Call" at bounding box center [910, 203] width 76 height 11
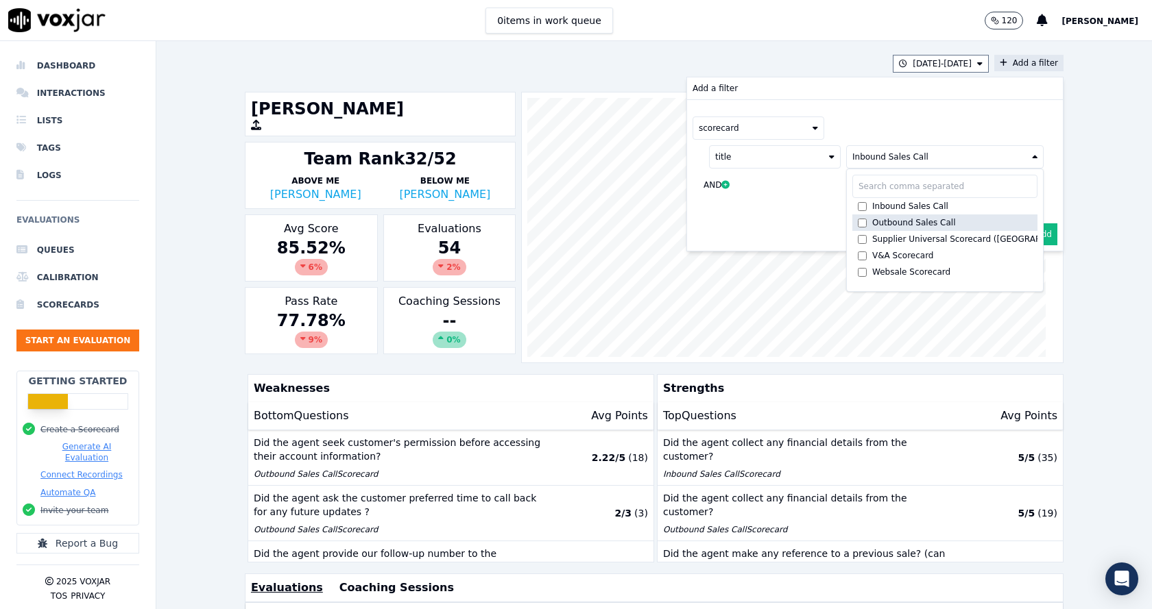
click at [872, 218] on div "Outbound Sales Call" at bounding box center [914, 222] width 84 height 11
click at [778, 215] on div "scorecard title Inbound Sales Call +1 more Inbound Sales Call Outbound Sales Ca…" at bounding box center [875, 159] width 376 height 118
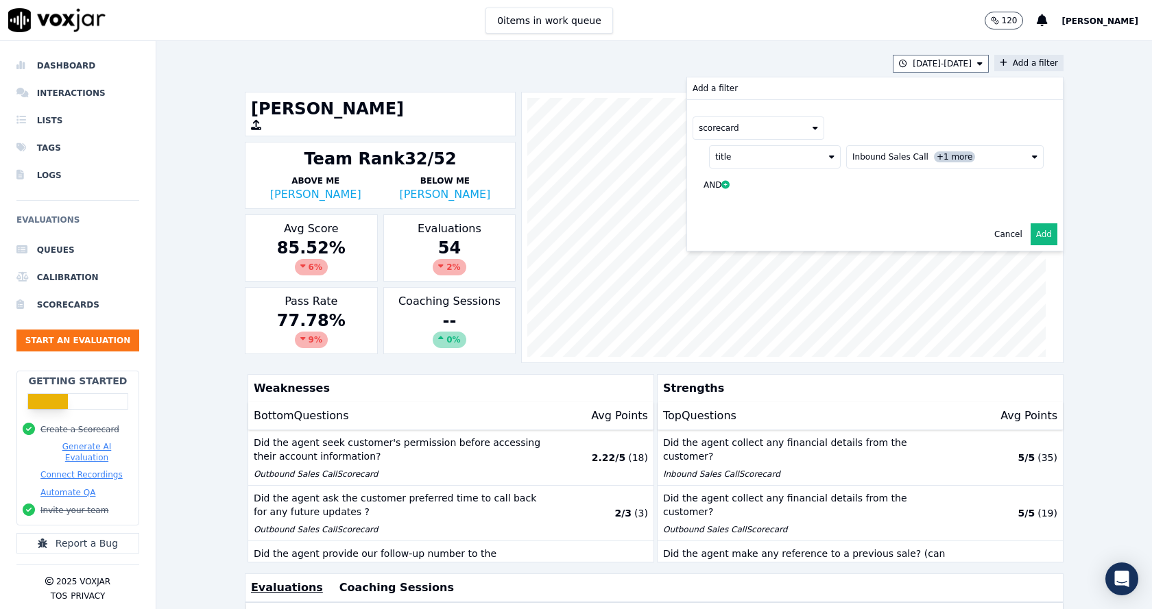
click at [1030, 243] on button "Add" at bounding box center [1043, 234] width 27 height 22
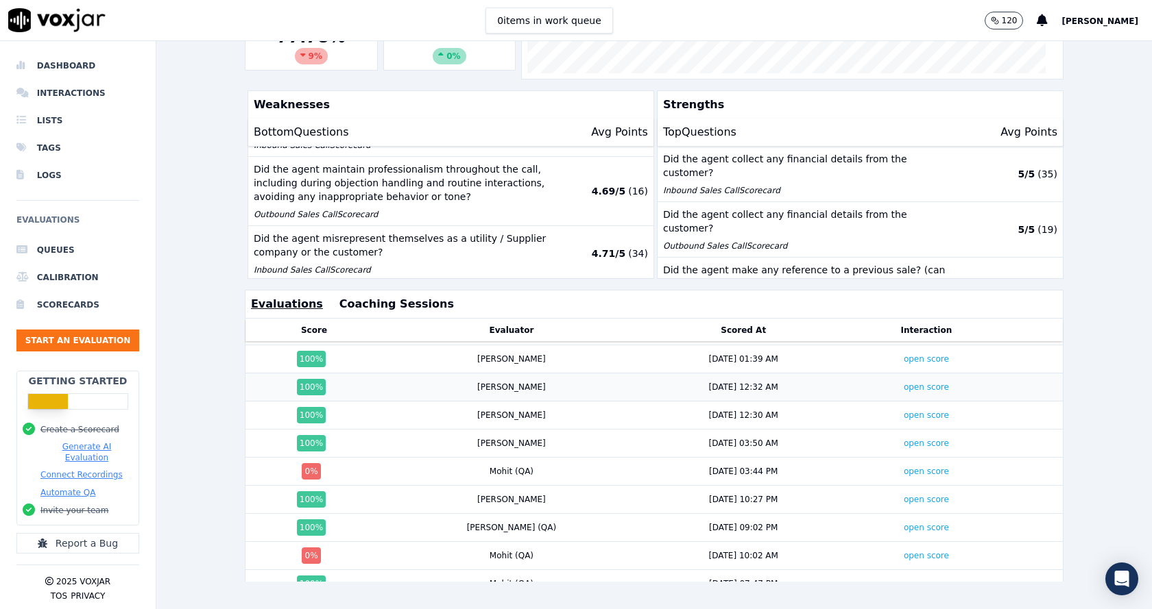
scroll to position [206, 0]
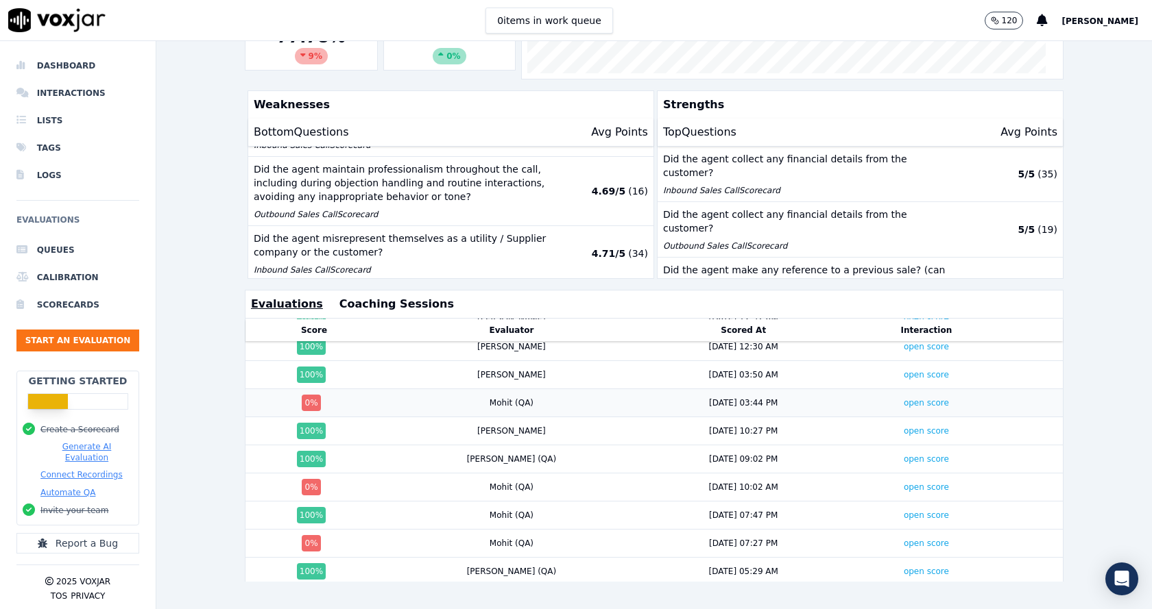
click at [892, 389] on td "open score" at bounding box center [926, 403] width 159 height 28
click at [904, 398] on link "open score" at bounding box center [926, 403] width 45 height 10
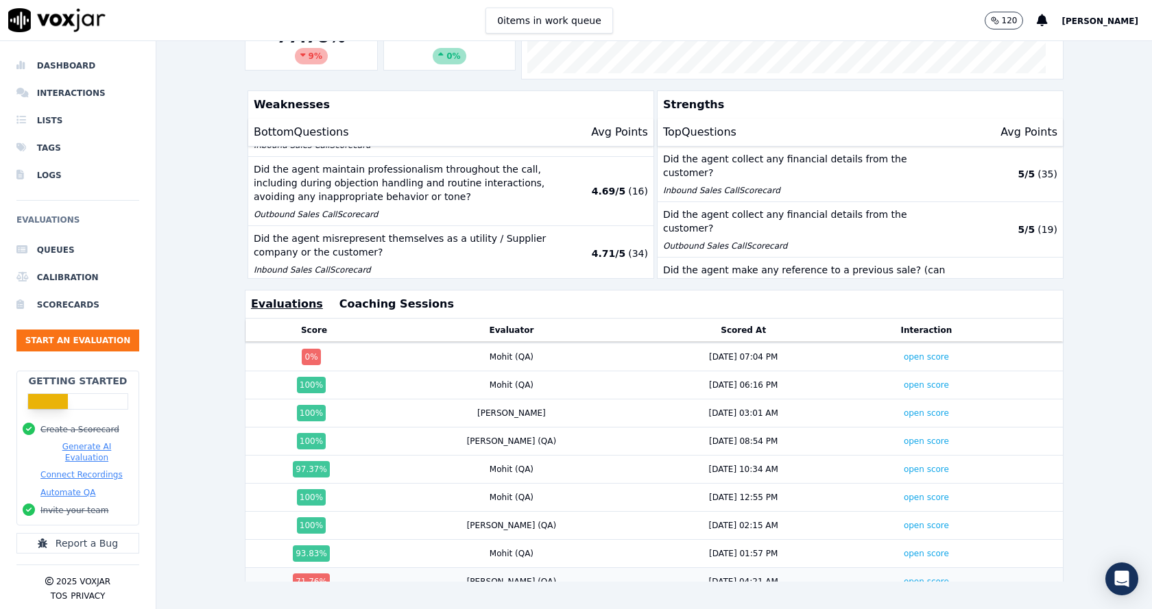
scroll to position [480, 0]
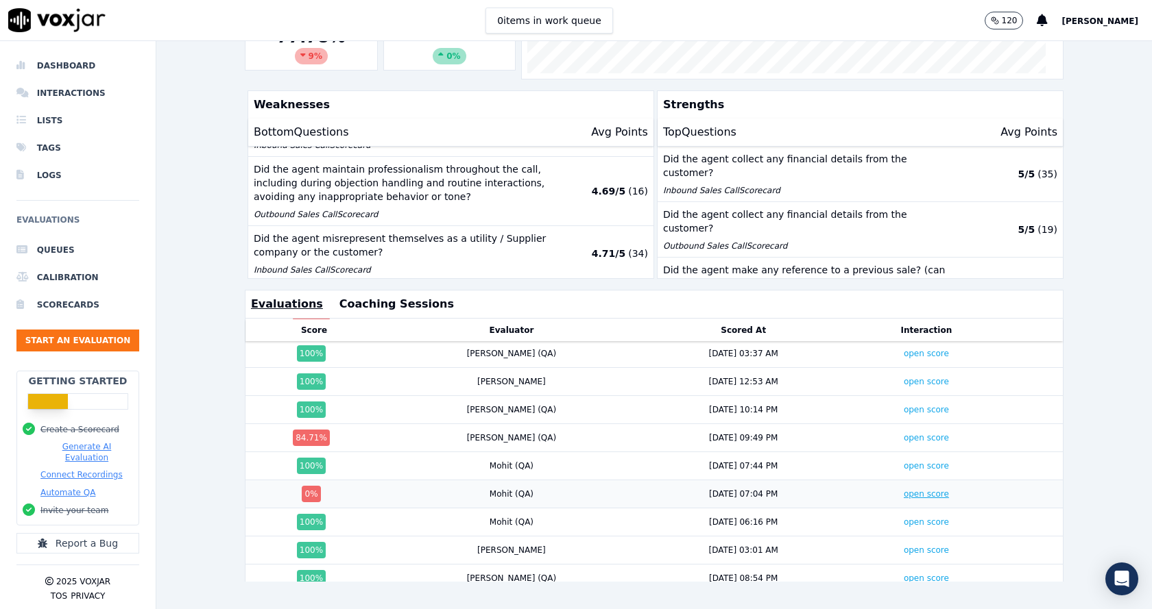
click at [904, 489] on link "open score" at bounding box center [926, 494] width 45 height 10
